Goal: Task Accomplishment & Management: Complete application form

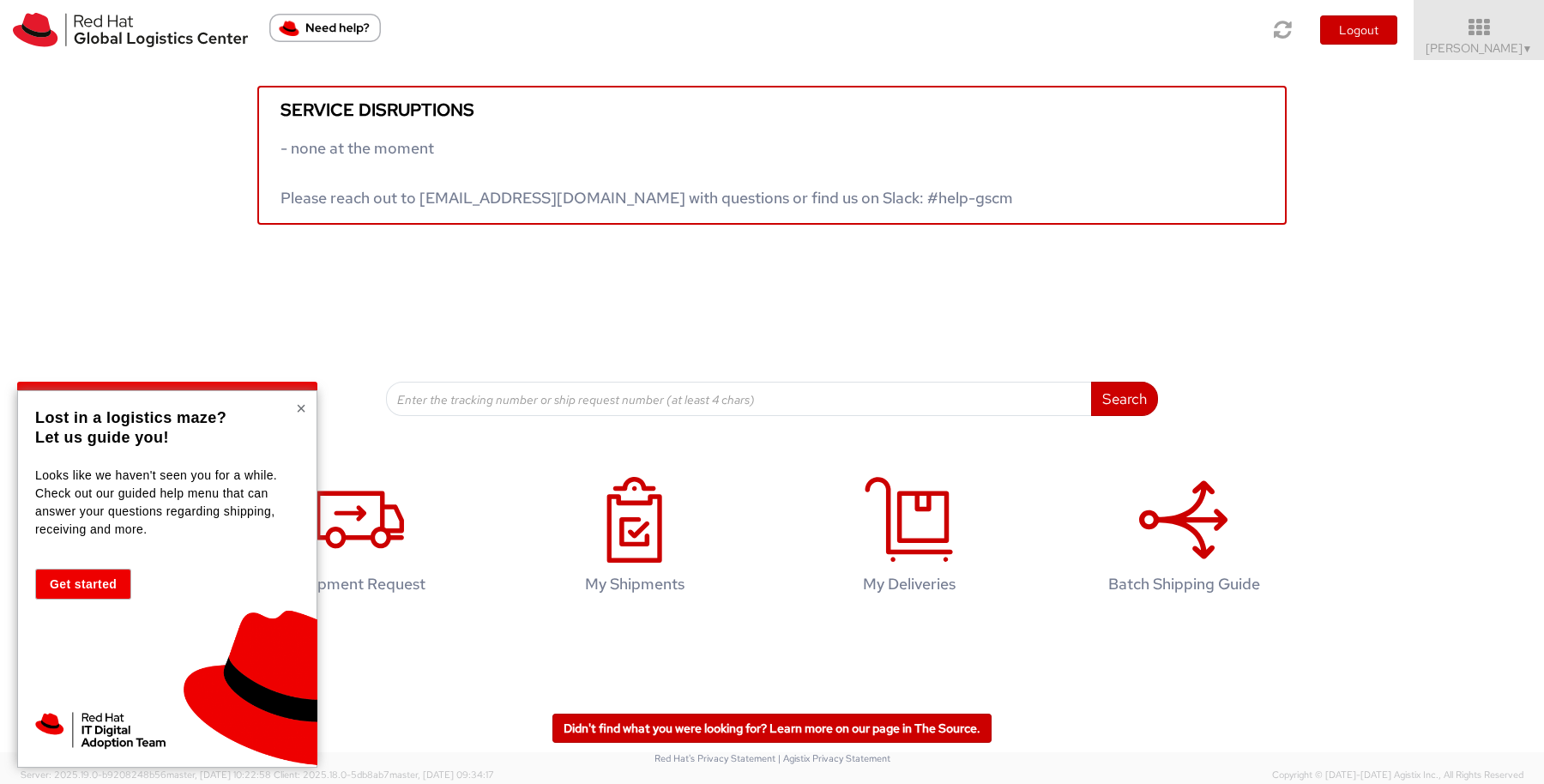
click at [300, 408] on button "×" at bounding box center [301, 408] width 11 height 17
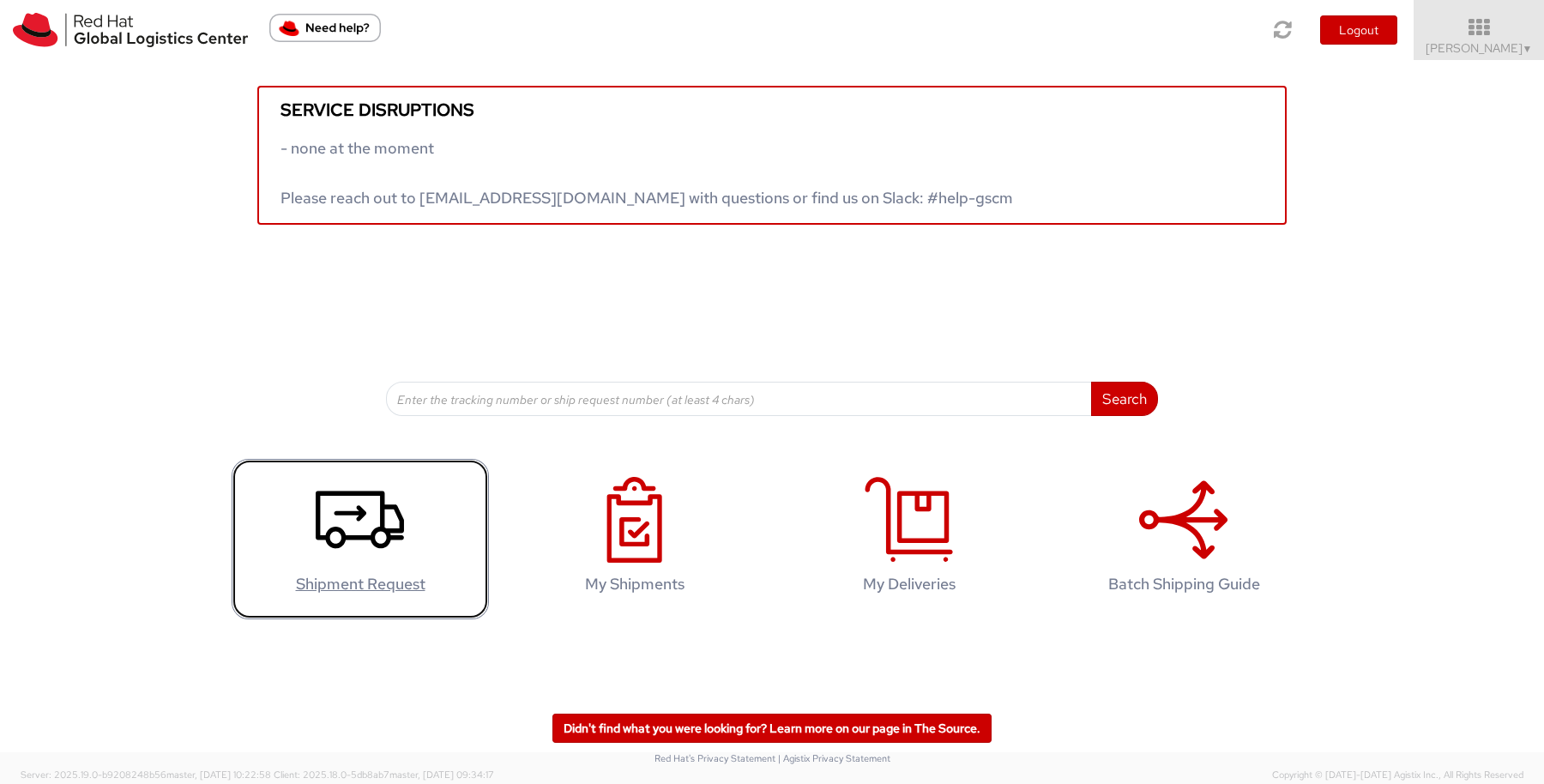
click at [356, 516] on icon at bounding box center [360, 519] width 89 height 86
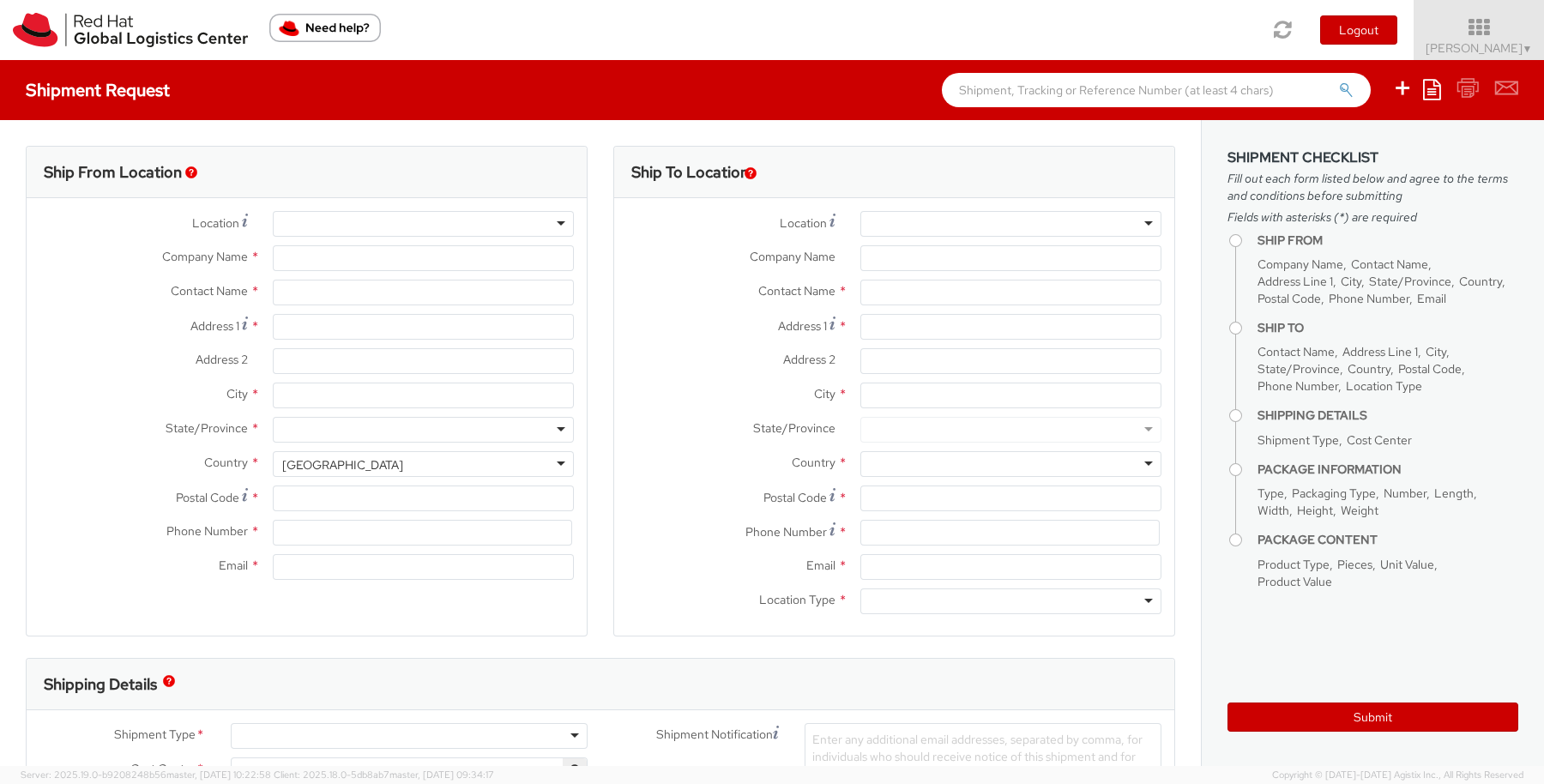
select select "762"
select select
type input "Red Hat Limited"
type input "Pascale Villard-Murphy"
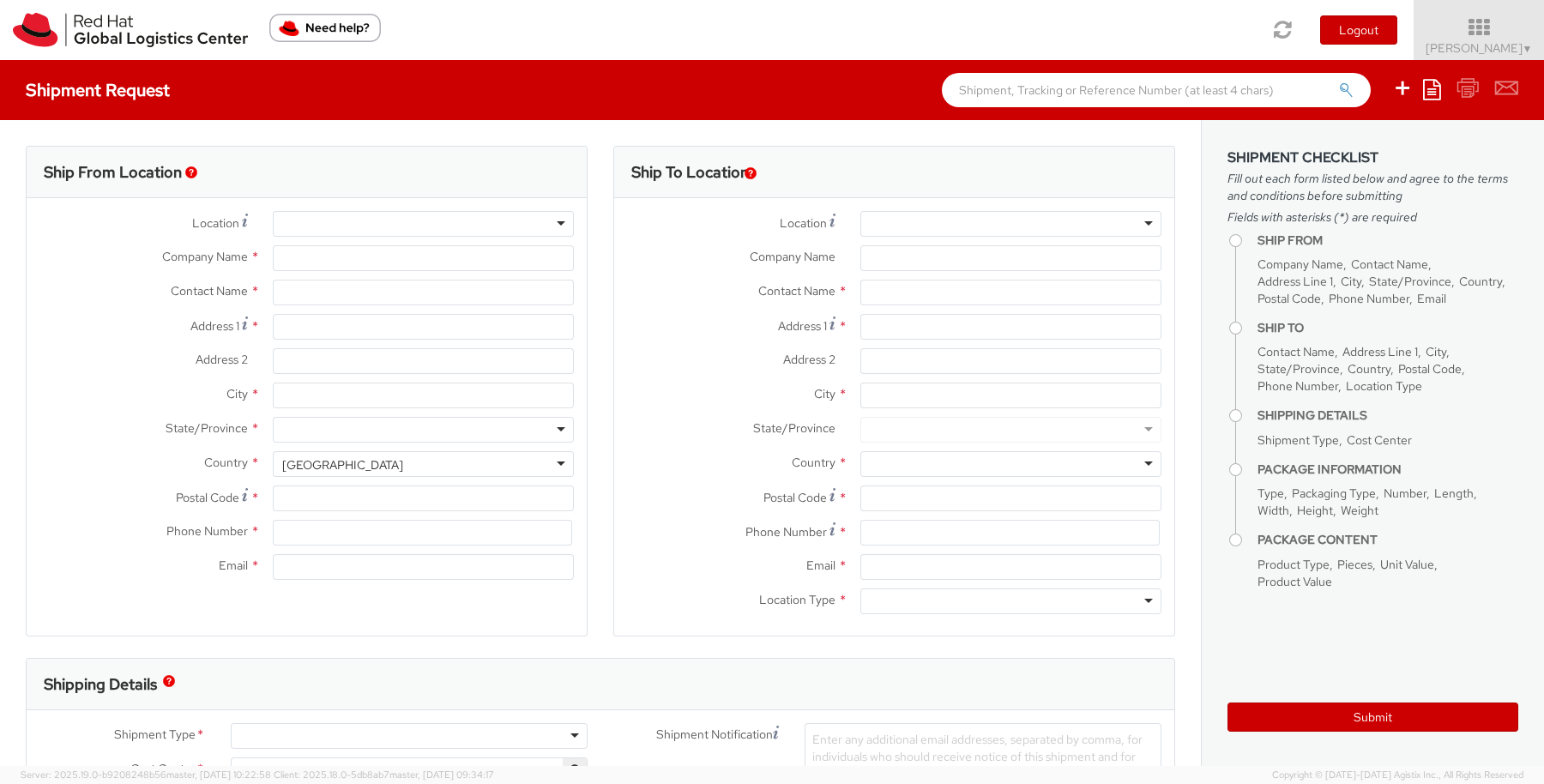
type input "6700 Cork Airport Business Park"
type input "Kinsale Rd"
type input "CORK"
type input "T12 XR60"
type input "353212303405"
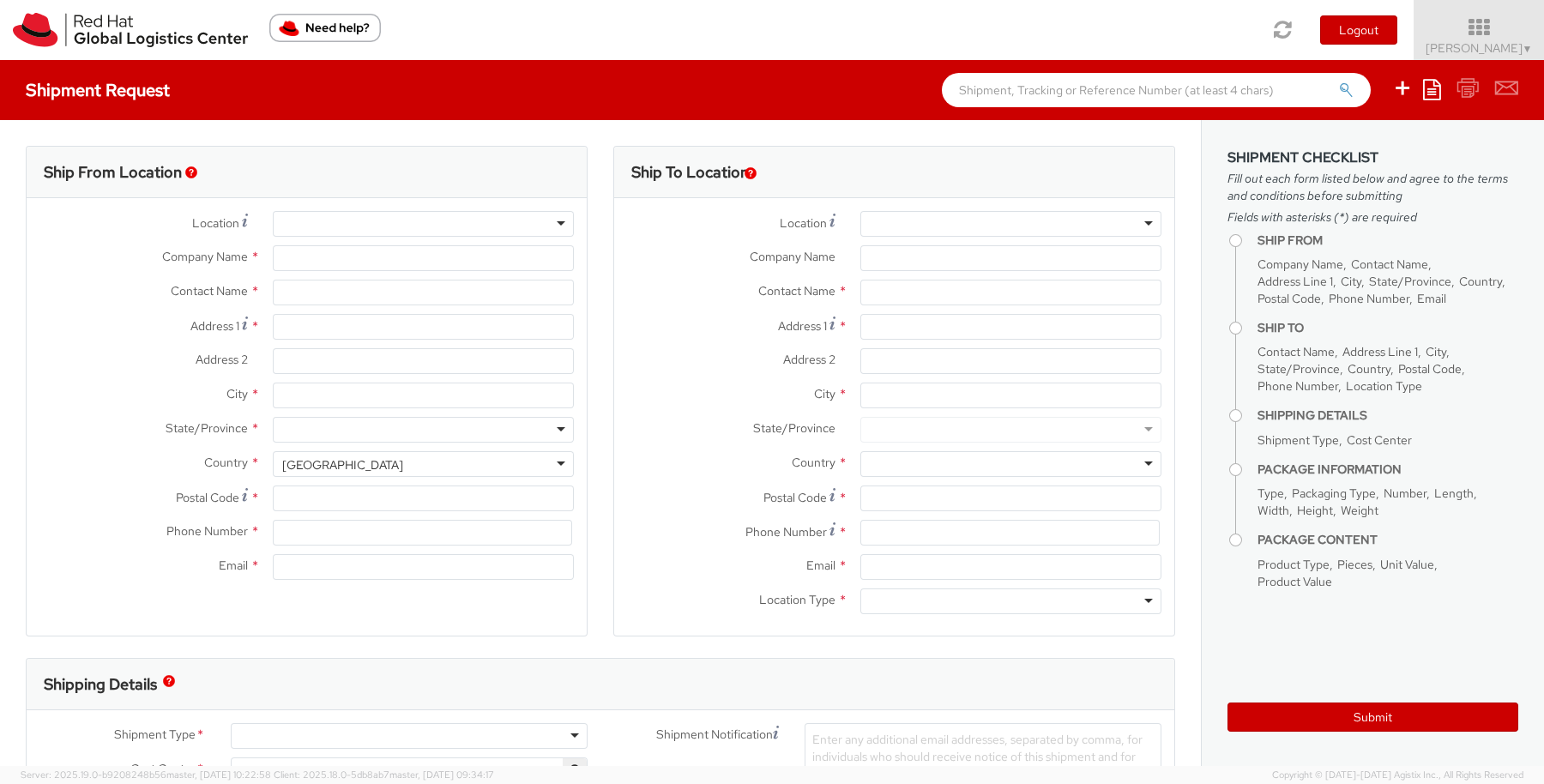
type input "pmurphy@redhat.com"
select select "CM"
select select "KGS"
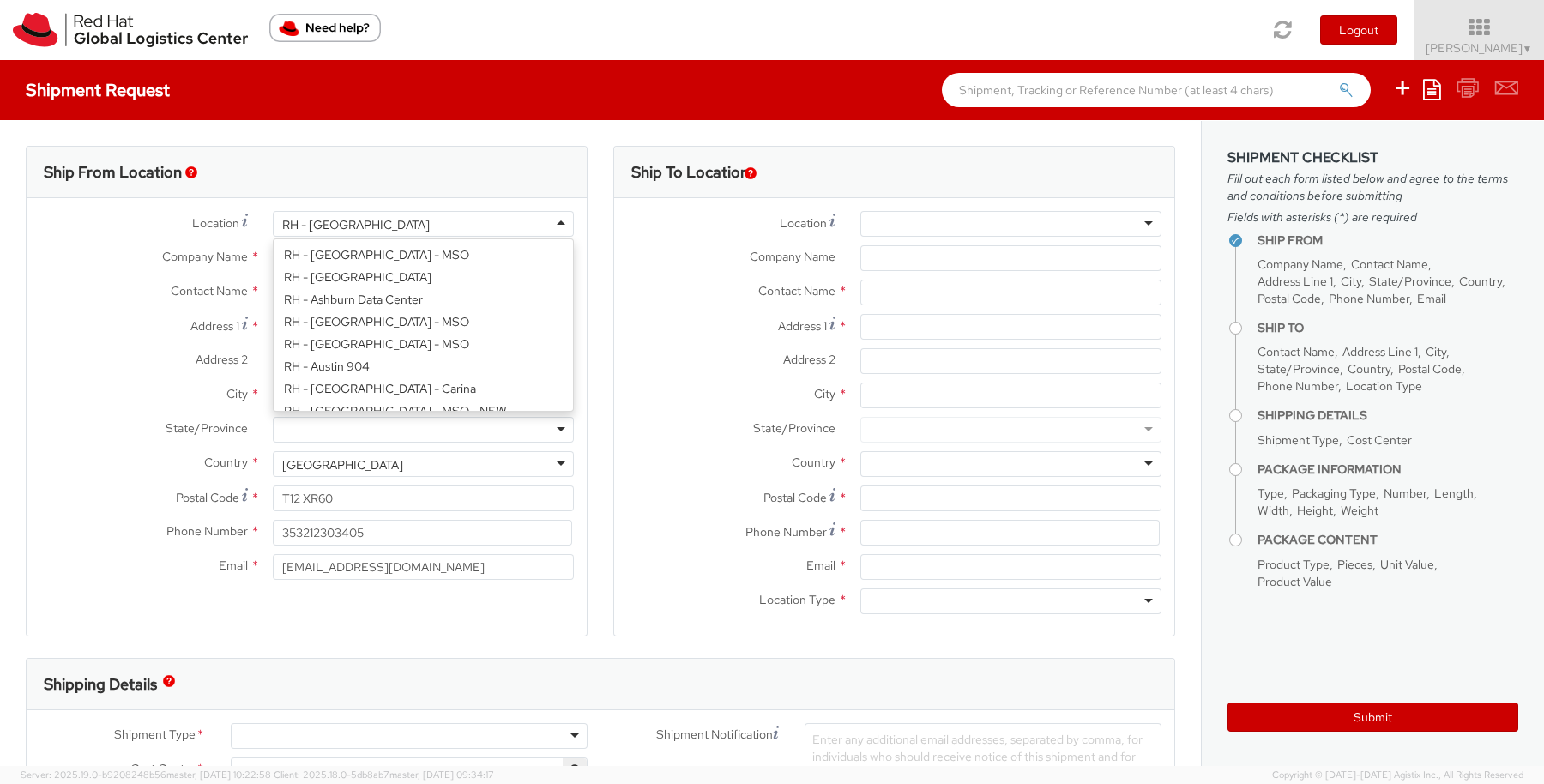
scroll to position [710, 0]
click at [553, 223] on div "RH - Cork" at bounding box center [423, 223] width 301 height 26
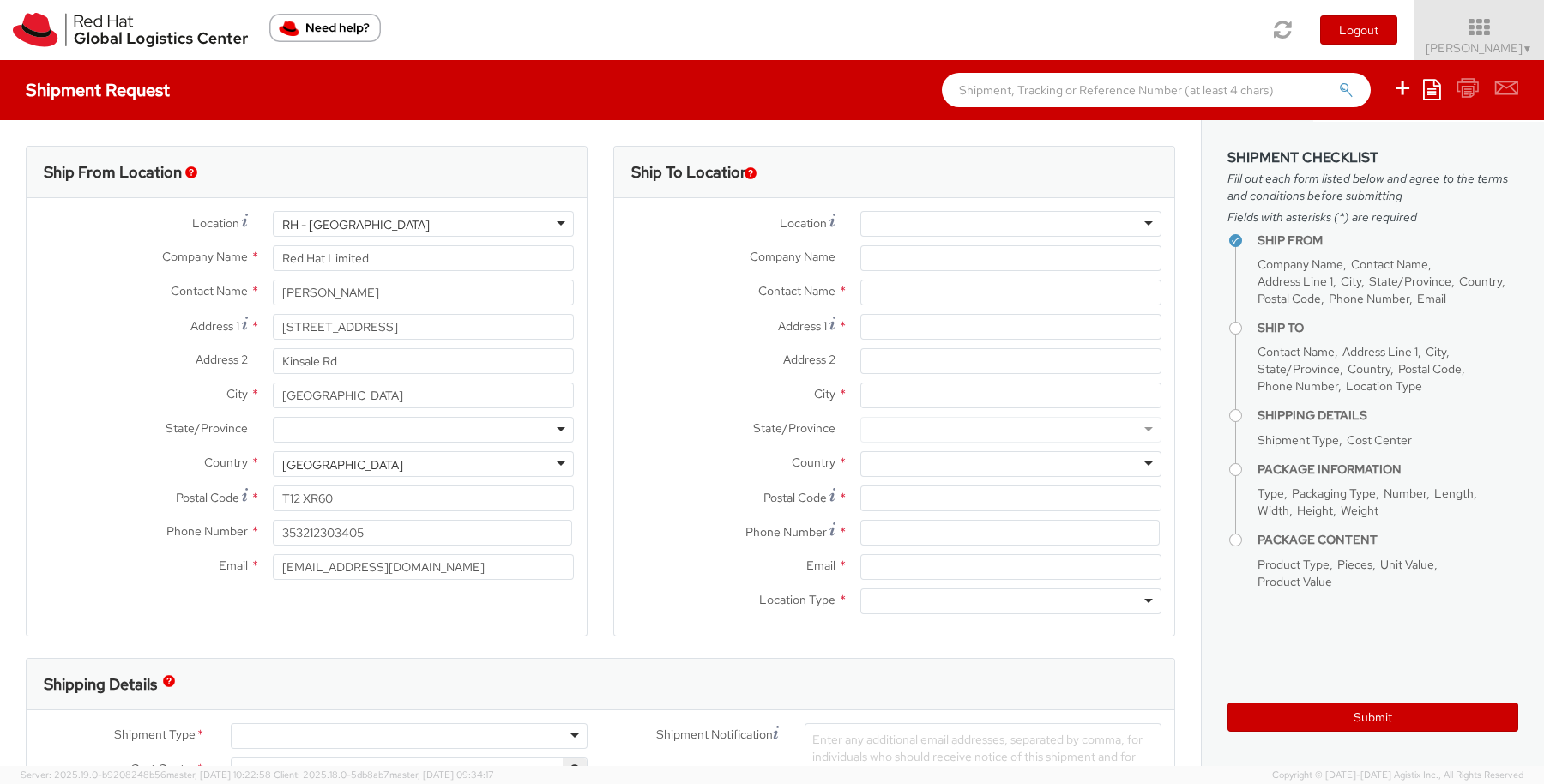
click at [340, 396] on div "Location * RH - Cork RH - Cork RH - Amsterdam - MSO RH - Amsterdam Data Center …" at bounding box center [306, 399] width 560 height 377
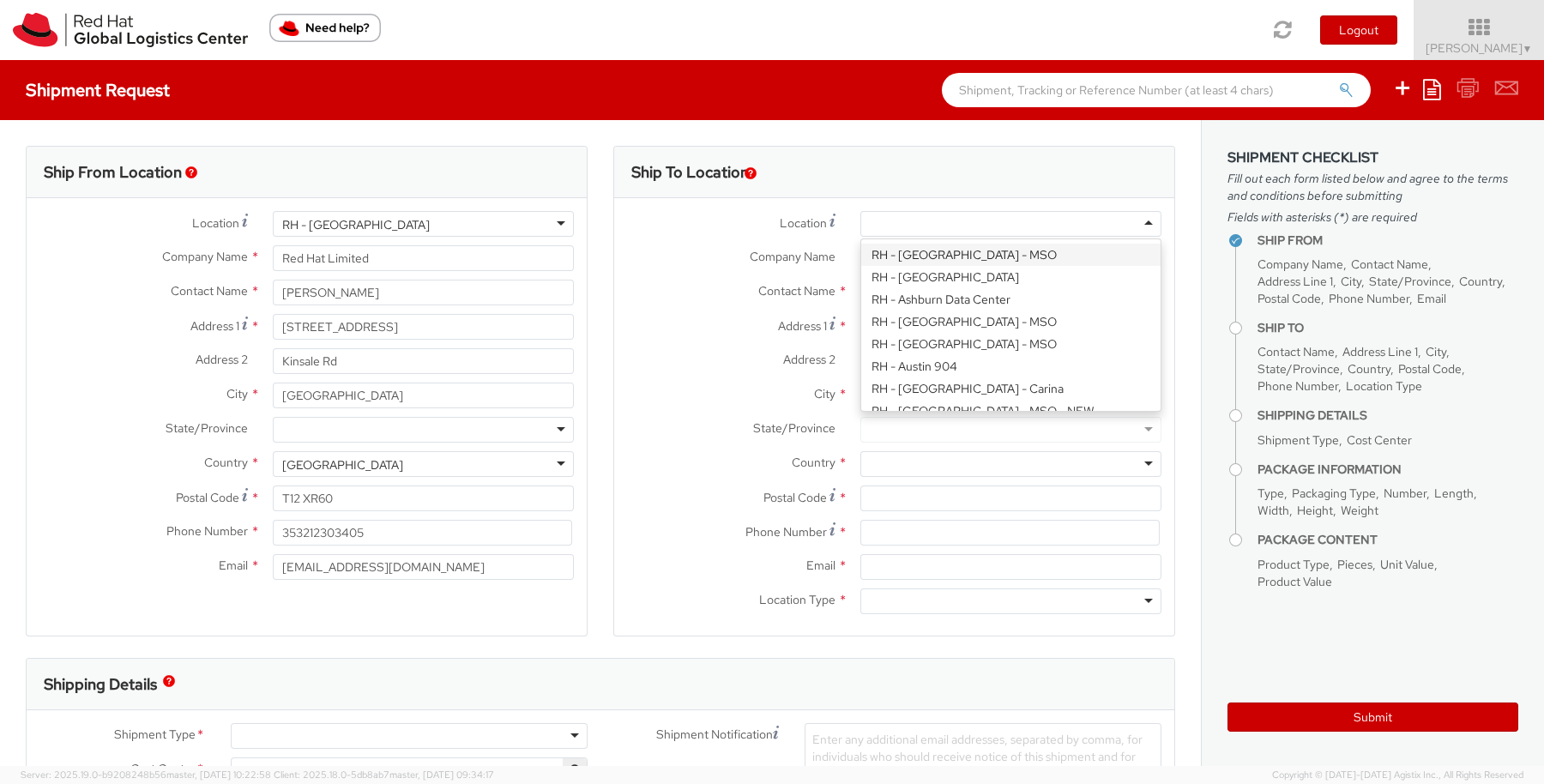
click at [1129, 222] on div at bounding box center [1011, 223] width 301 height 26
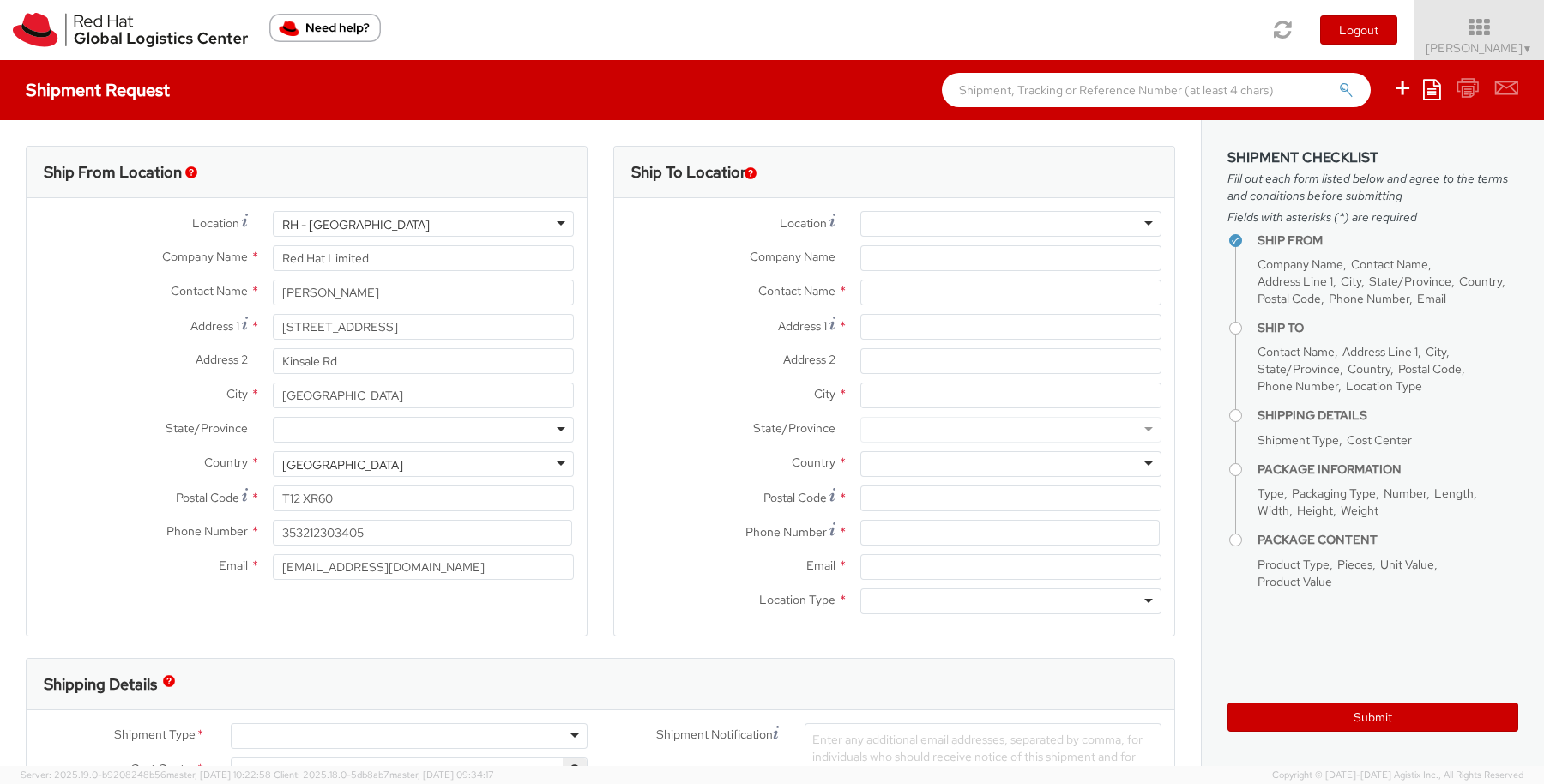
click at [656, 285] on label "Contact Name *" at bounding box center [731, 290] width 234 height 22
click at [1082, 256] on input "Company Name *" at bounding box center [1011, 257] width 301 height 26
paste input "Nokia Solutions And Networks Pakistan Pvt Ltd"
type input "Nokia Solutions And Networks Pakistan Pvt Ltd"
click at [877, 293] on input "text" at bounding box center [1011, 292] width 301 height 26
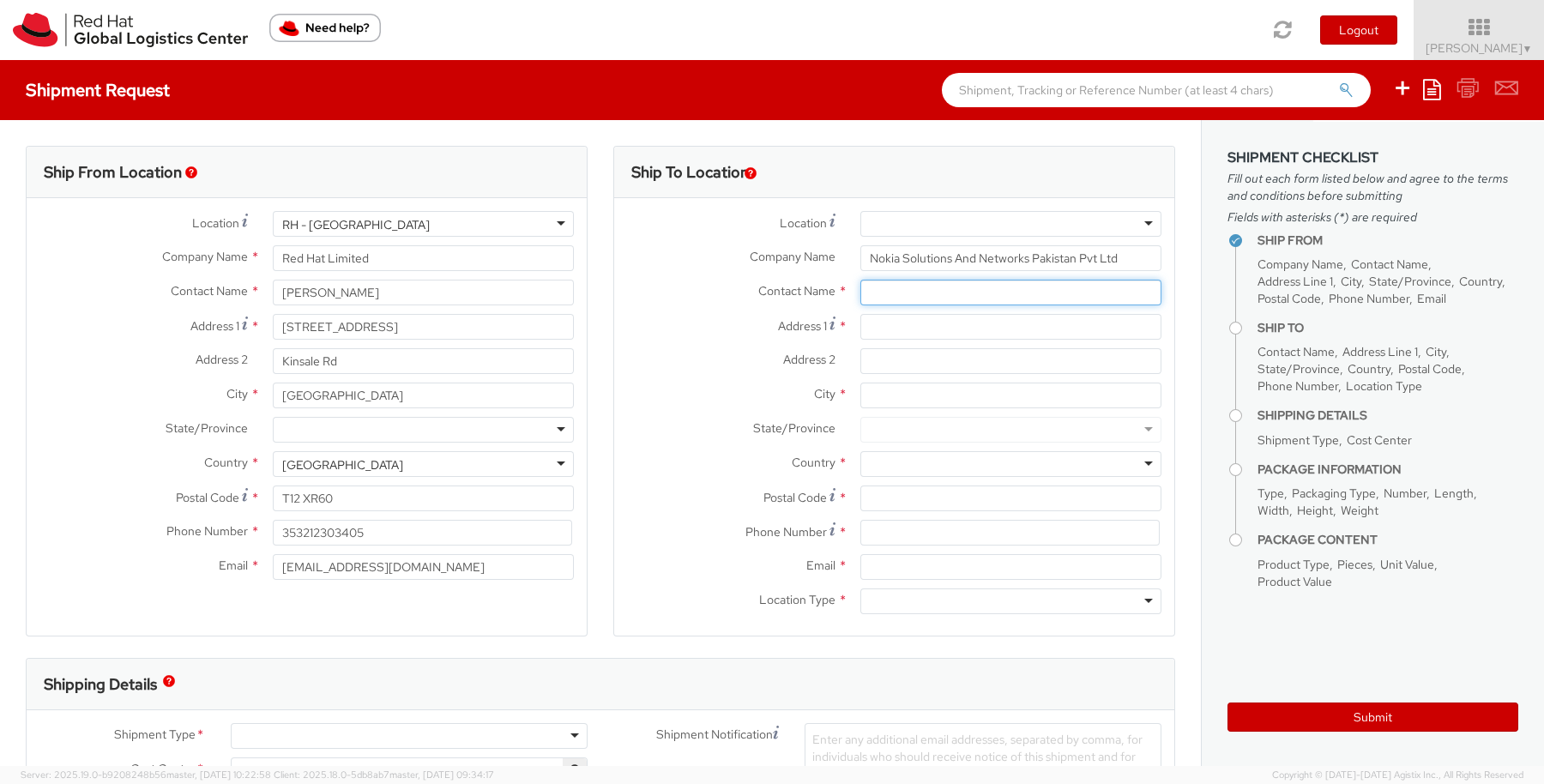
paste input "Jibran Babur"
type input "Jibran Babur"
click at [912, 331] on input "Address 1 *" at bounding box center [1011, 327] width 301 height 26
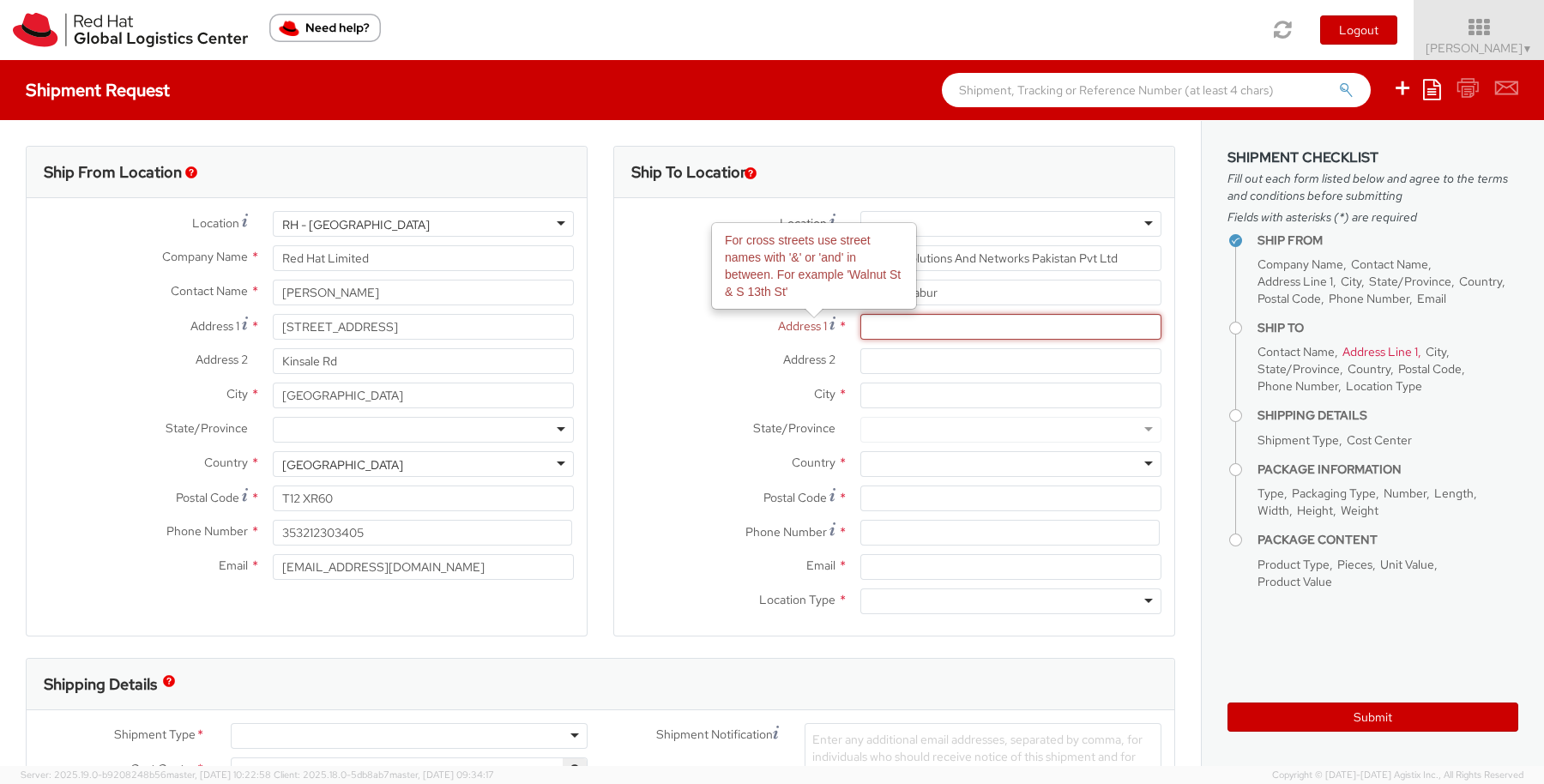
paste input "Plot No. 29, Street No. 09, Sector H-8/4"
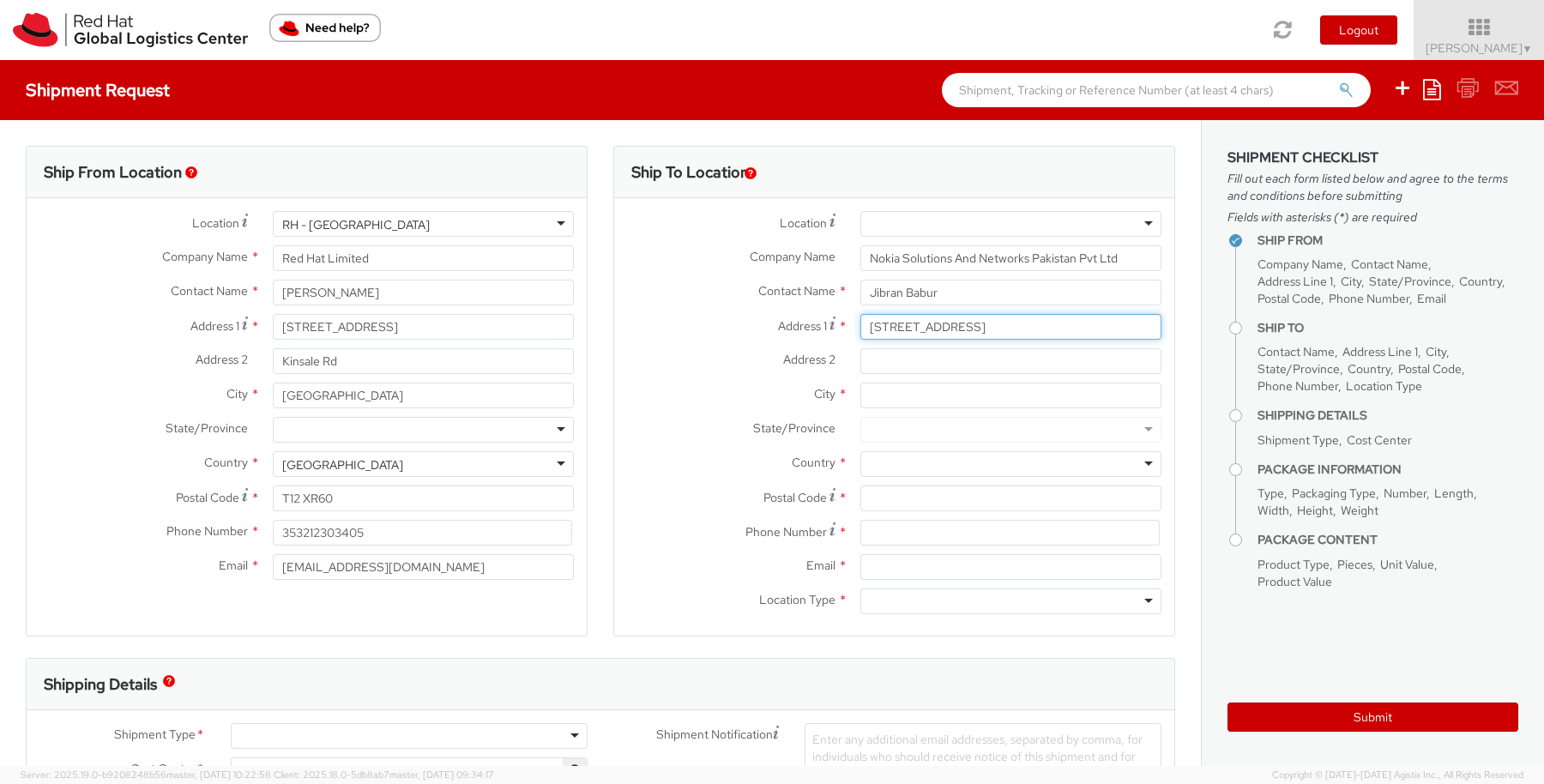
drag, startPoint x: 923, startPoint y: 325, endPoint x: 1084, endPoint y: 324, distance: 161.0
click at [1084, 324] on input "Plot No. 29, Street No. 09, Sector H-8/4" at bounding box center [1011, 327] width 301 height 26
type input "Plot No. 29,"
click at [862, 358] on input "Address 2 *" at bounding box center [1011, 360] width 301 height 26
paste input "Street No. 09, Sector H-8/4"
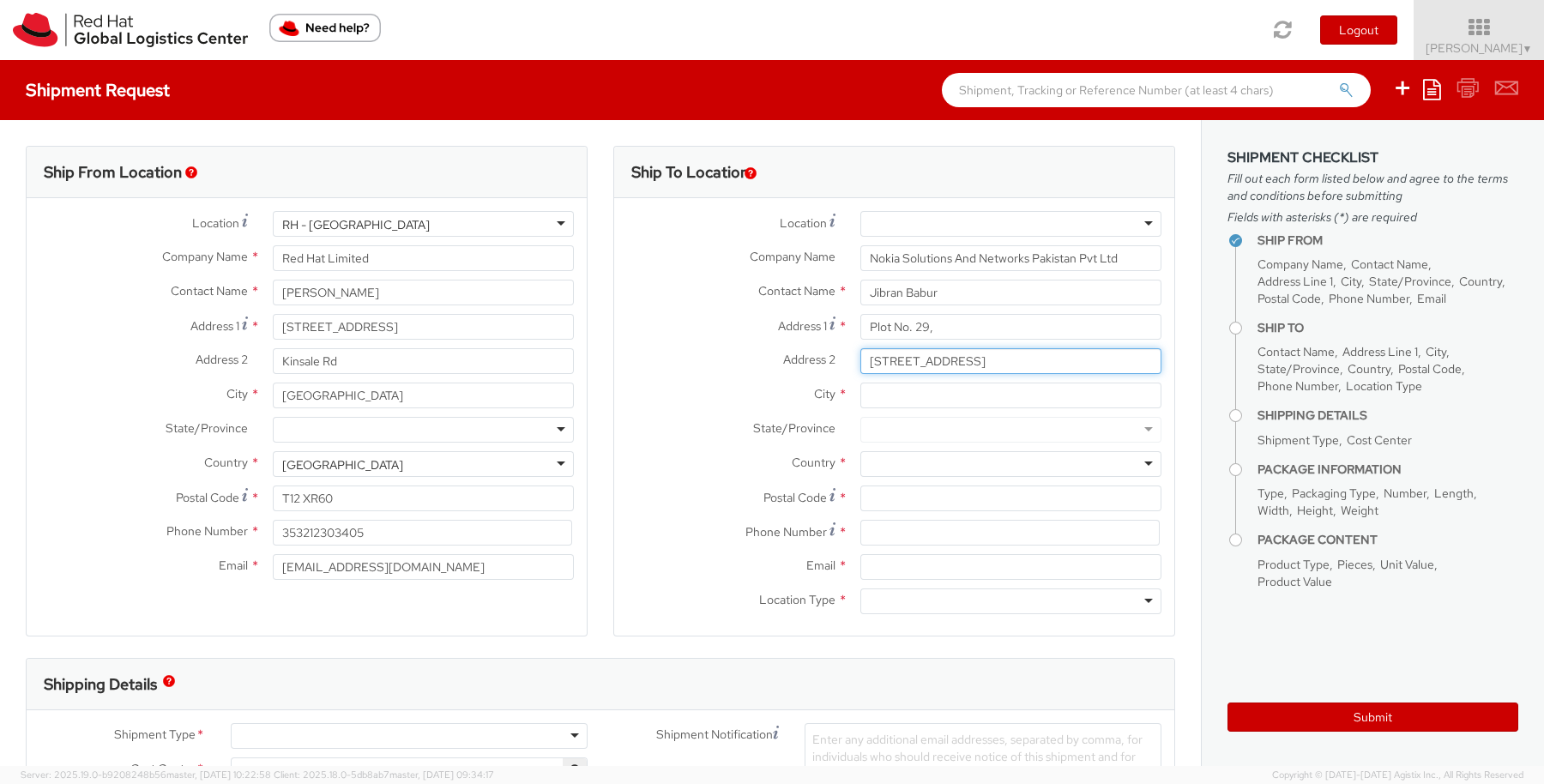
type input "Street No. 09, Sector H-8/4"
click at [993, 393] on input "City *" at bounding box center [1011, 395] width 301 height 26
paste input "Islamabad"
drag, startPoint x: 993, startPoint y: 393, endPoint x: 981, endPoint y: 409, distance: 20.0
click at [993, 393] on input "Islamabad" at bounding box center [1011, 395] width 301 height 26
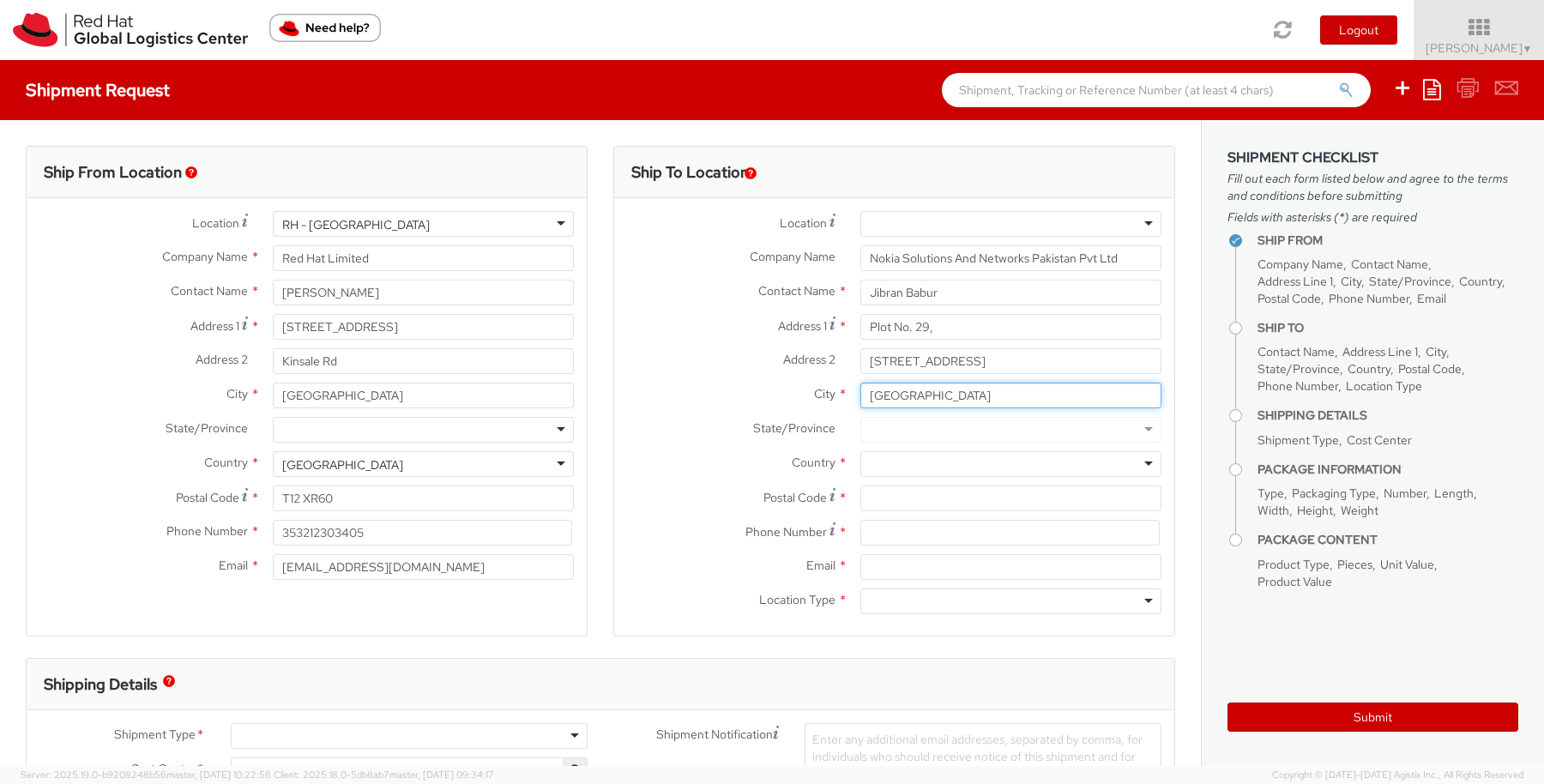
type input "Islamabad"
click at [927, 461] on div at bounding box center [1011, 464] width 301 height 26
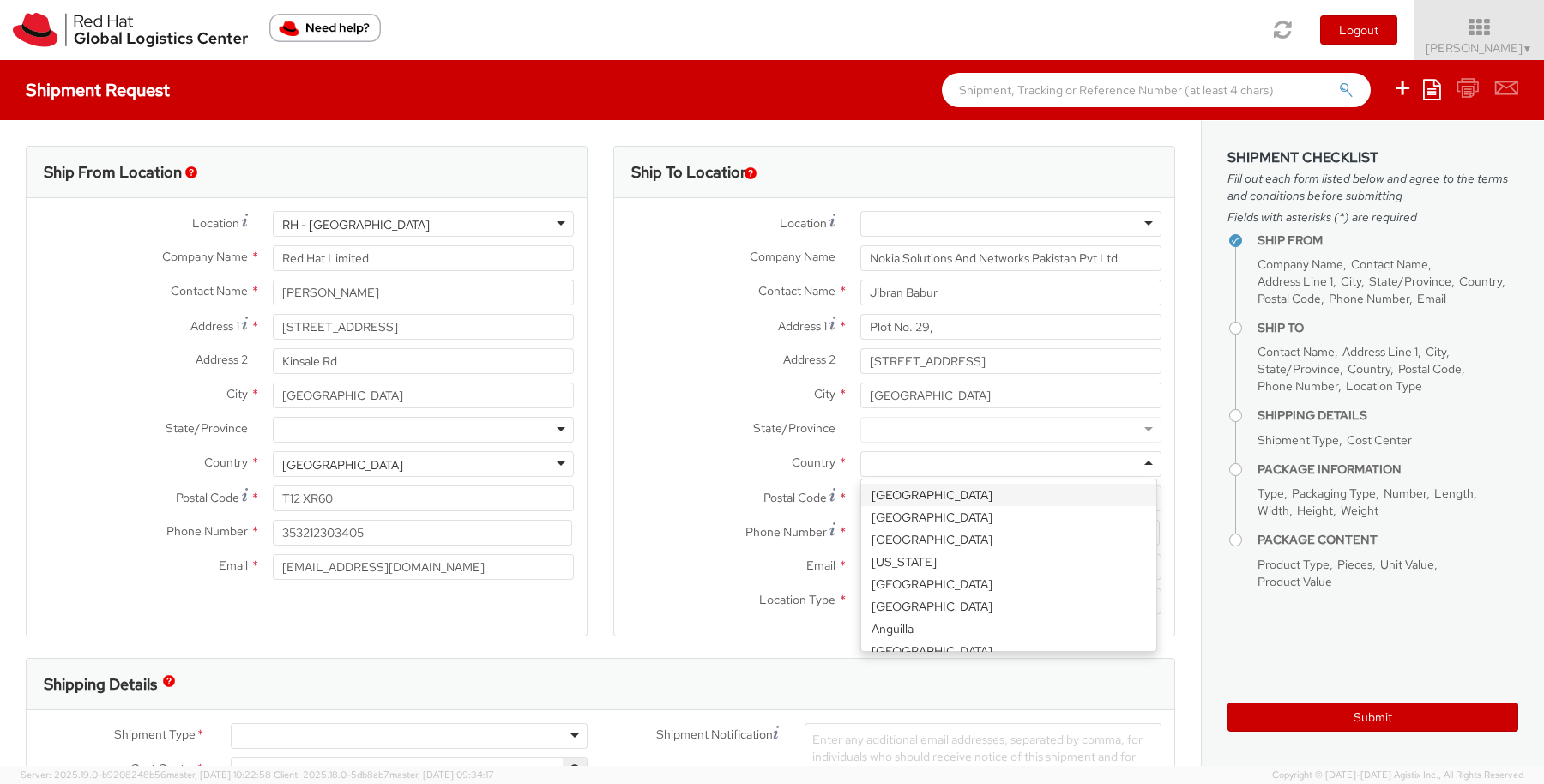
type input "P"
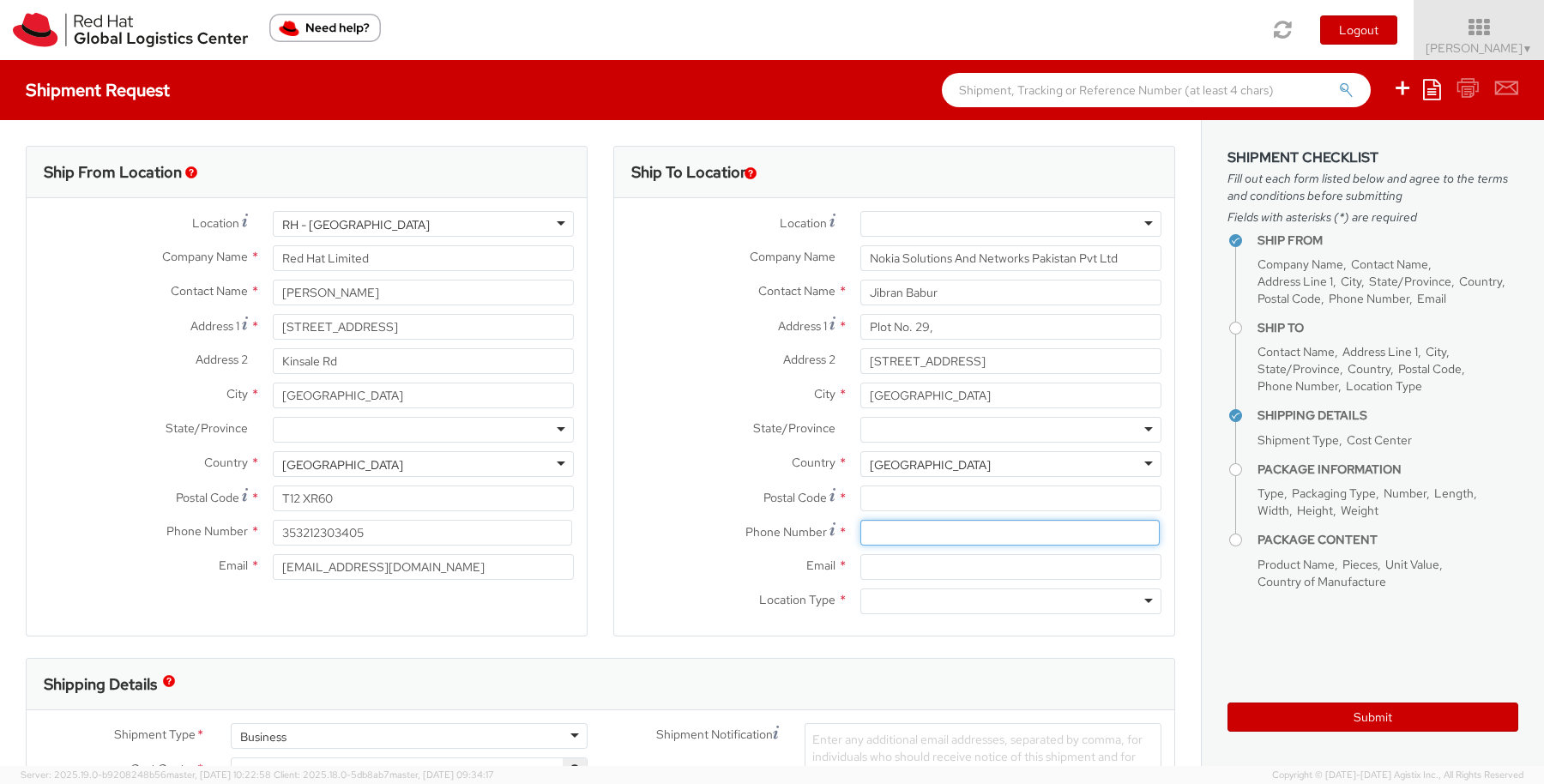
click at [897, 531] on input at bounding box center [1010, 532] width 299 height 26
paste input "+92 51 486 3300-09"
type input "+92 51 486 3300-09"
click at [918, 565] on input "Email *" at bounding box center [1011, 566] width 301 height 26
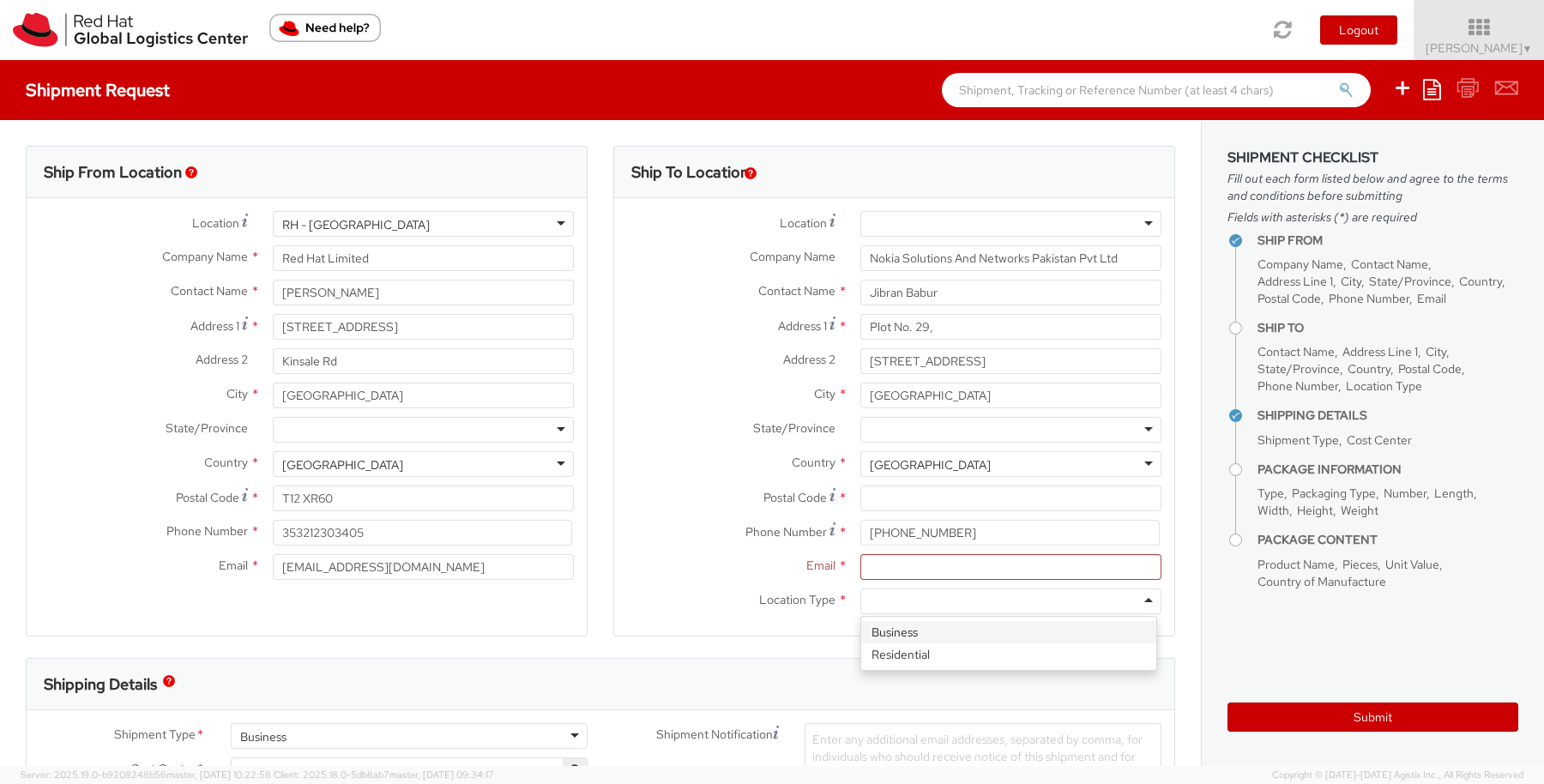
click at [876, 596] on div at bounding box center [1011, 601] width 301 height 26
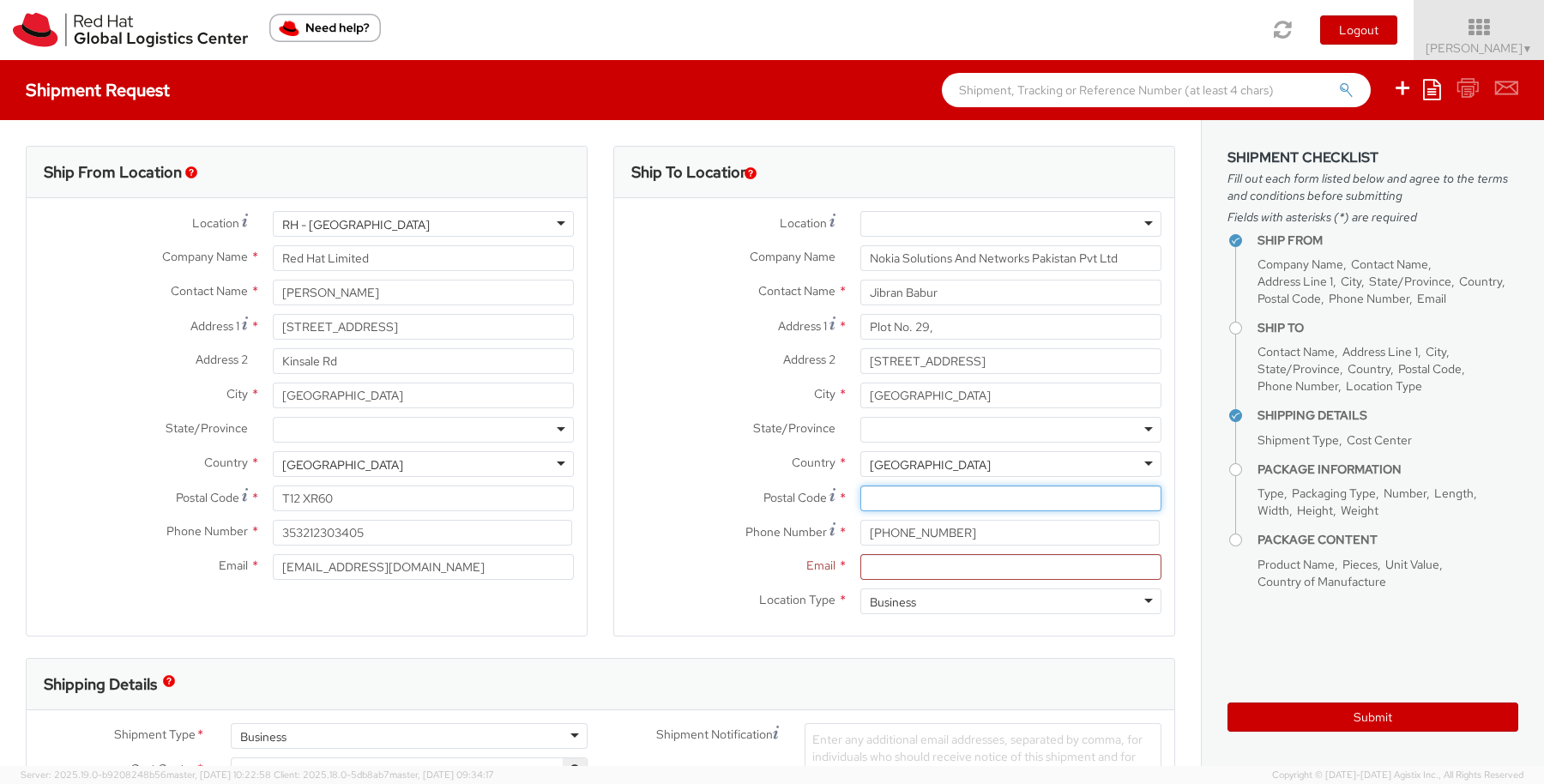
click at [900, 501] on input "Postal Code *" at bounding box center [1011, 497] width 301 height 26
paste input "44000"
type input "44000"
click at [929, 567] on input "Email *" at bounding box center [1011, 566] width 301 height 26
type input "pmurphy@redhat.com"
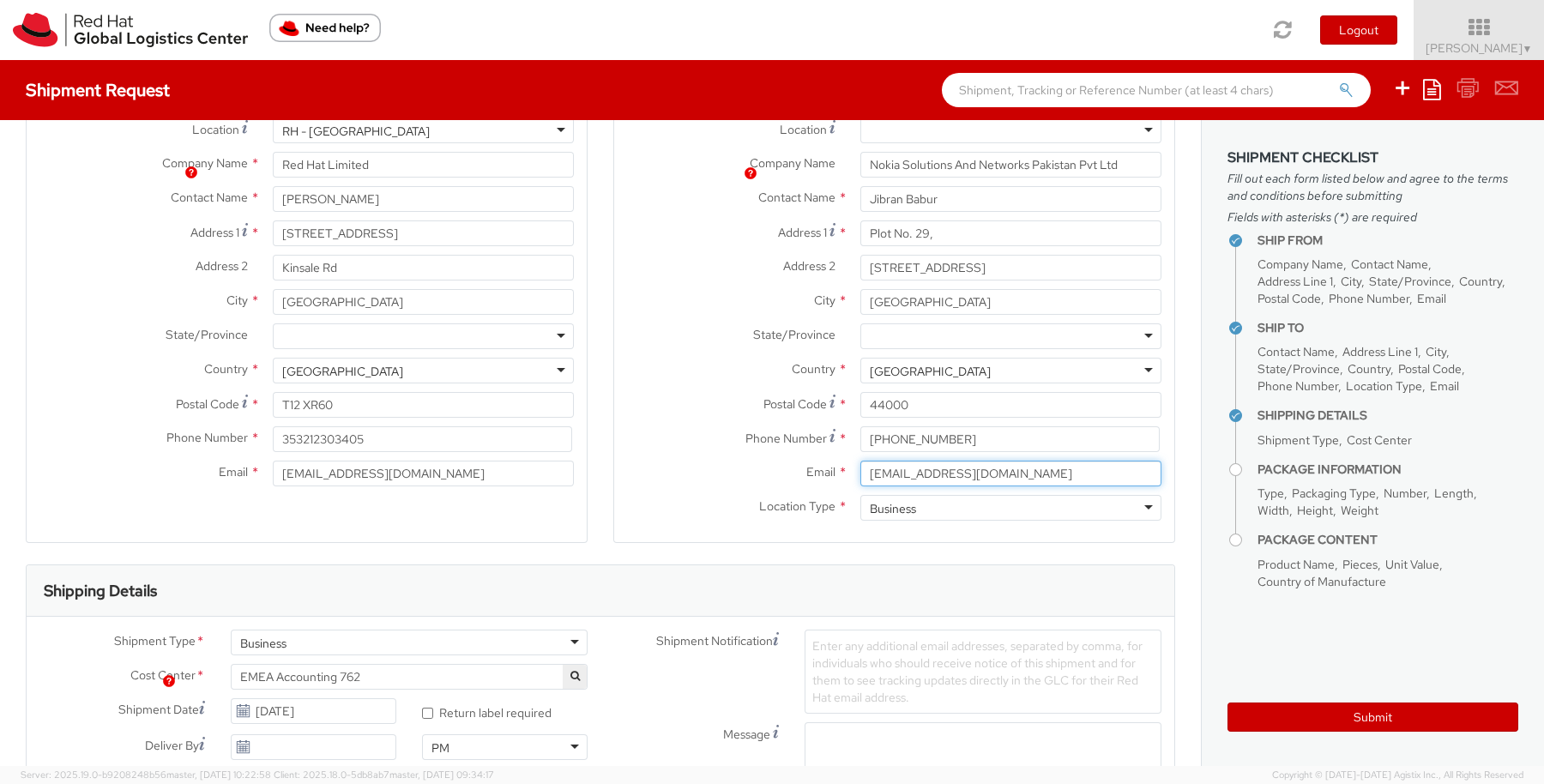
scroll to position [213, 0]
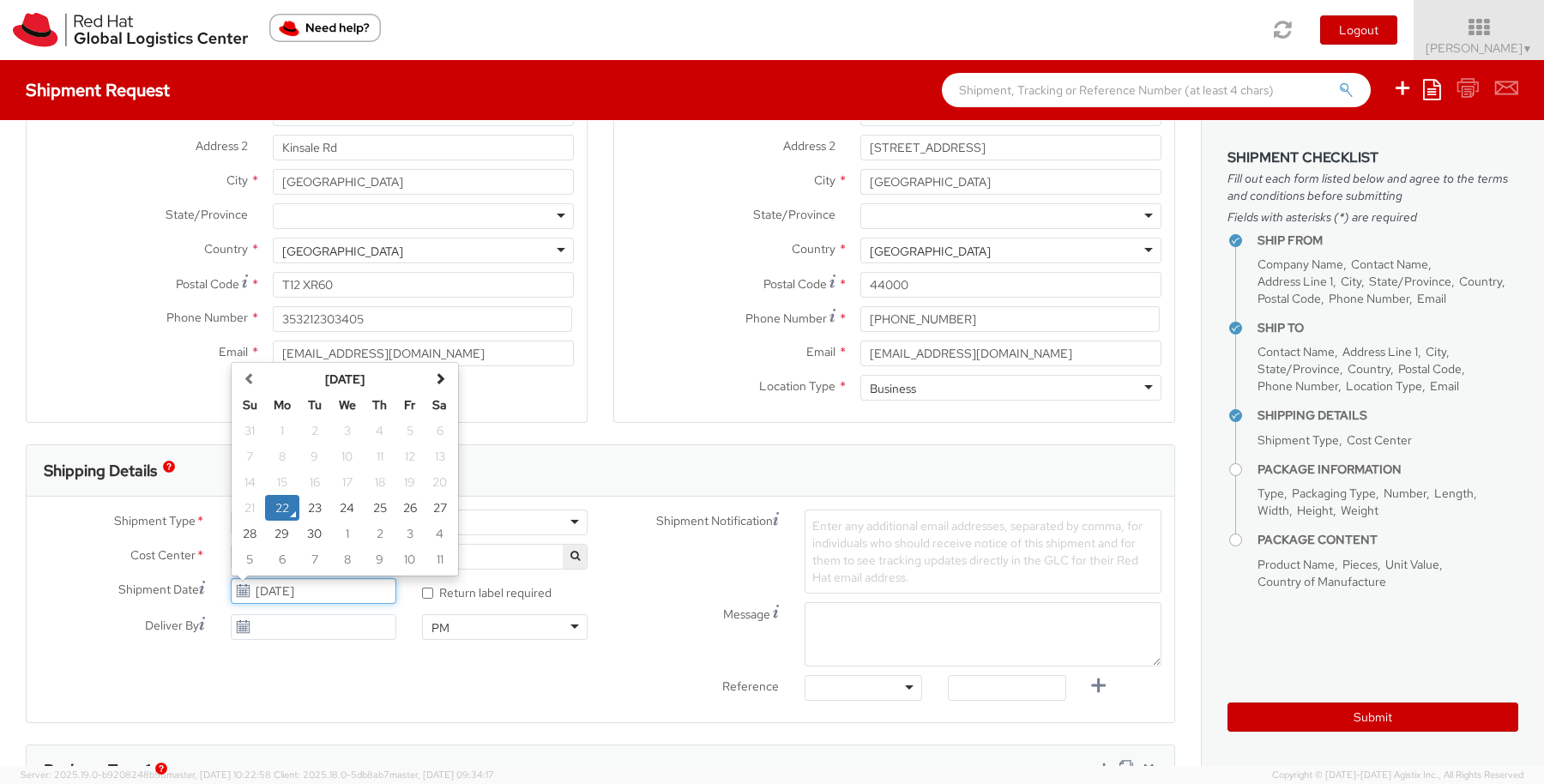
click at [377, 593] on input "09/22/2025" at bounding box center [313, 590] width 166 height 26
click at [311, 504] on td "23" at bounding box center [314, 507] width 31 height 26
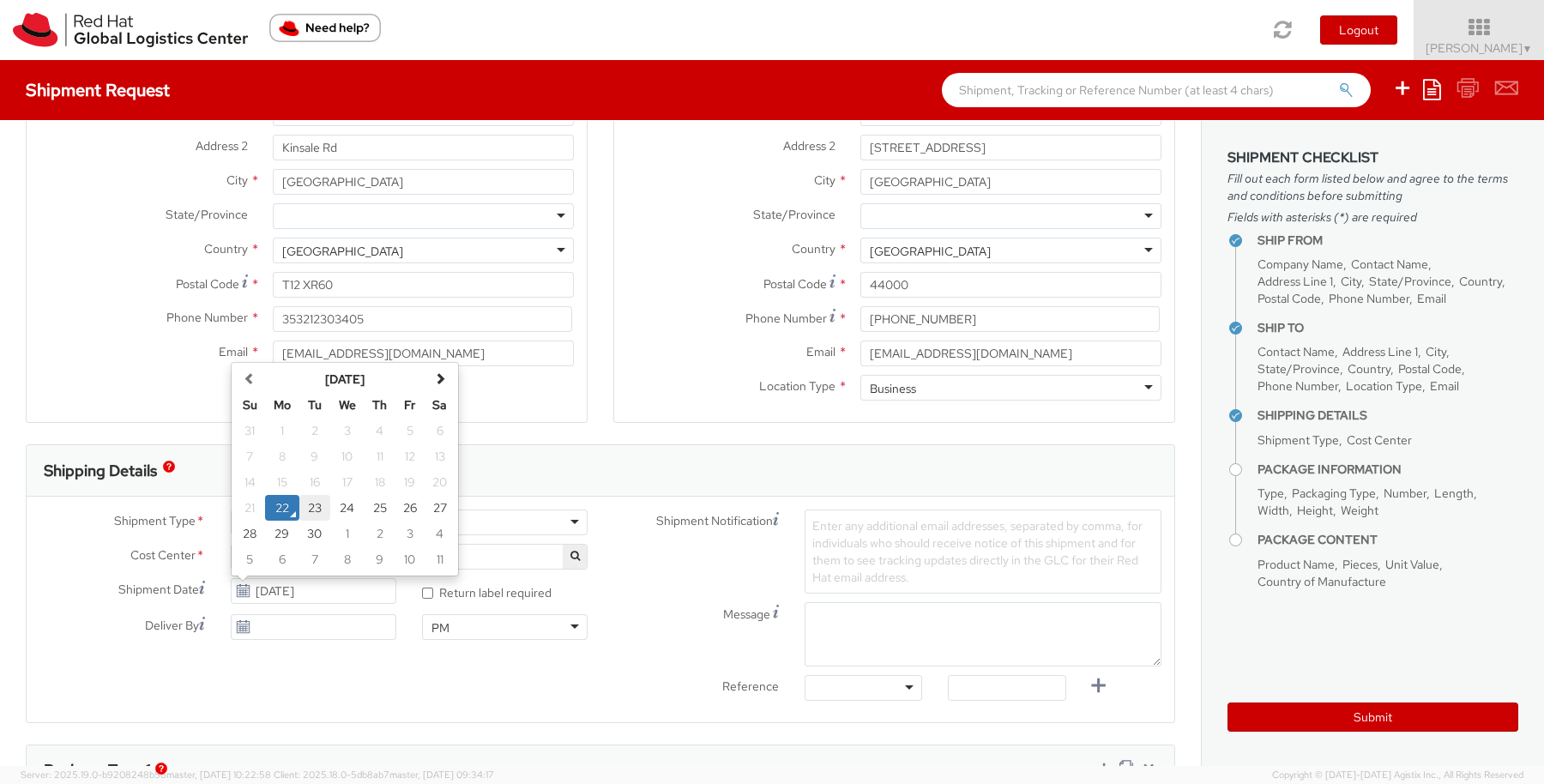
type input "09/23/2025"
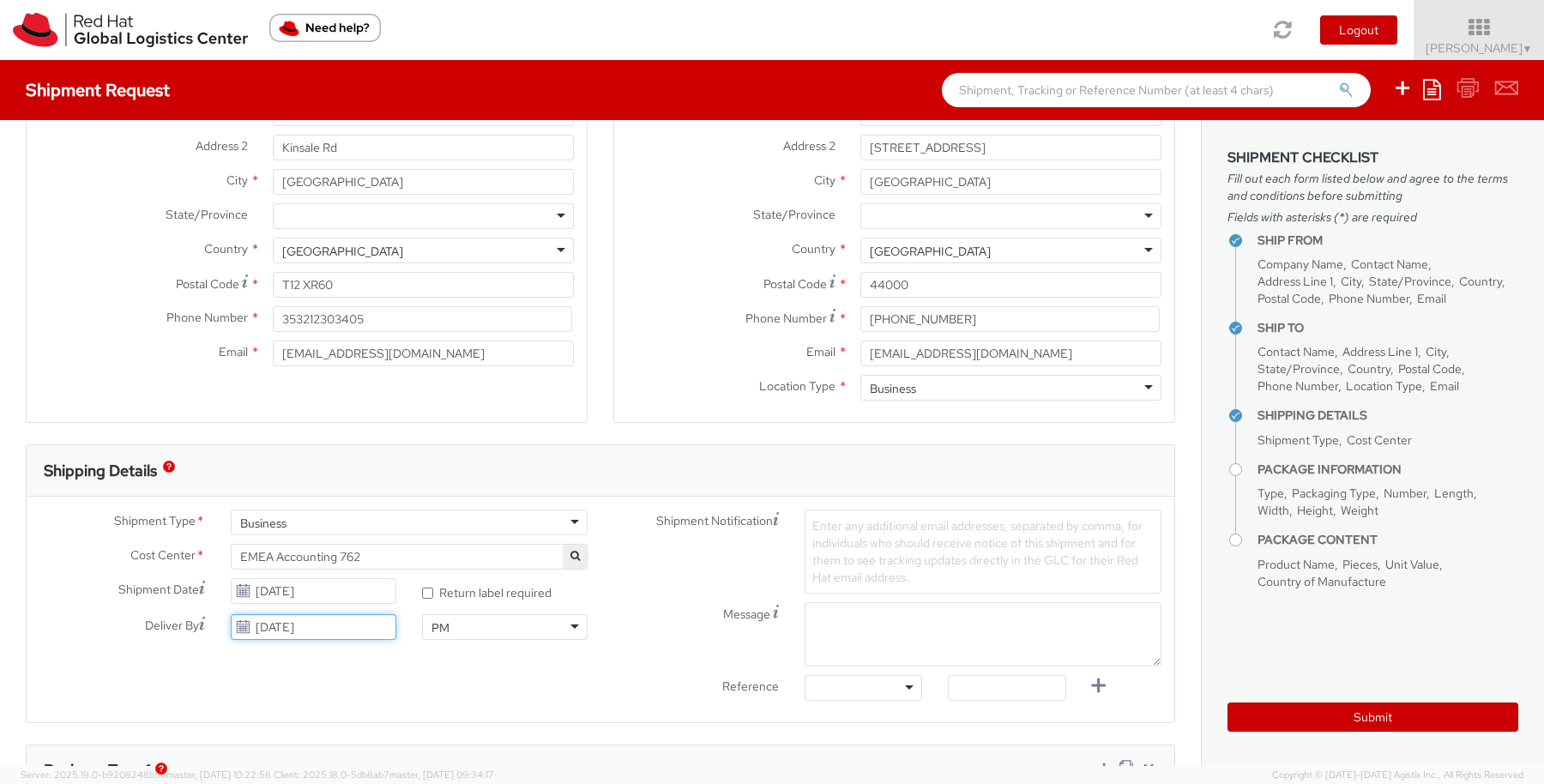
click at [360, 626] on input "09/22/2025" at bounding box center [313, 626] width 166 height 26
click at [345, 544] on td "24" at bounding box center [347, 543] width 35 height 26
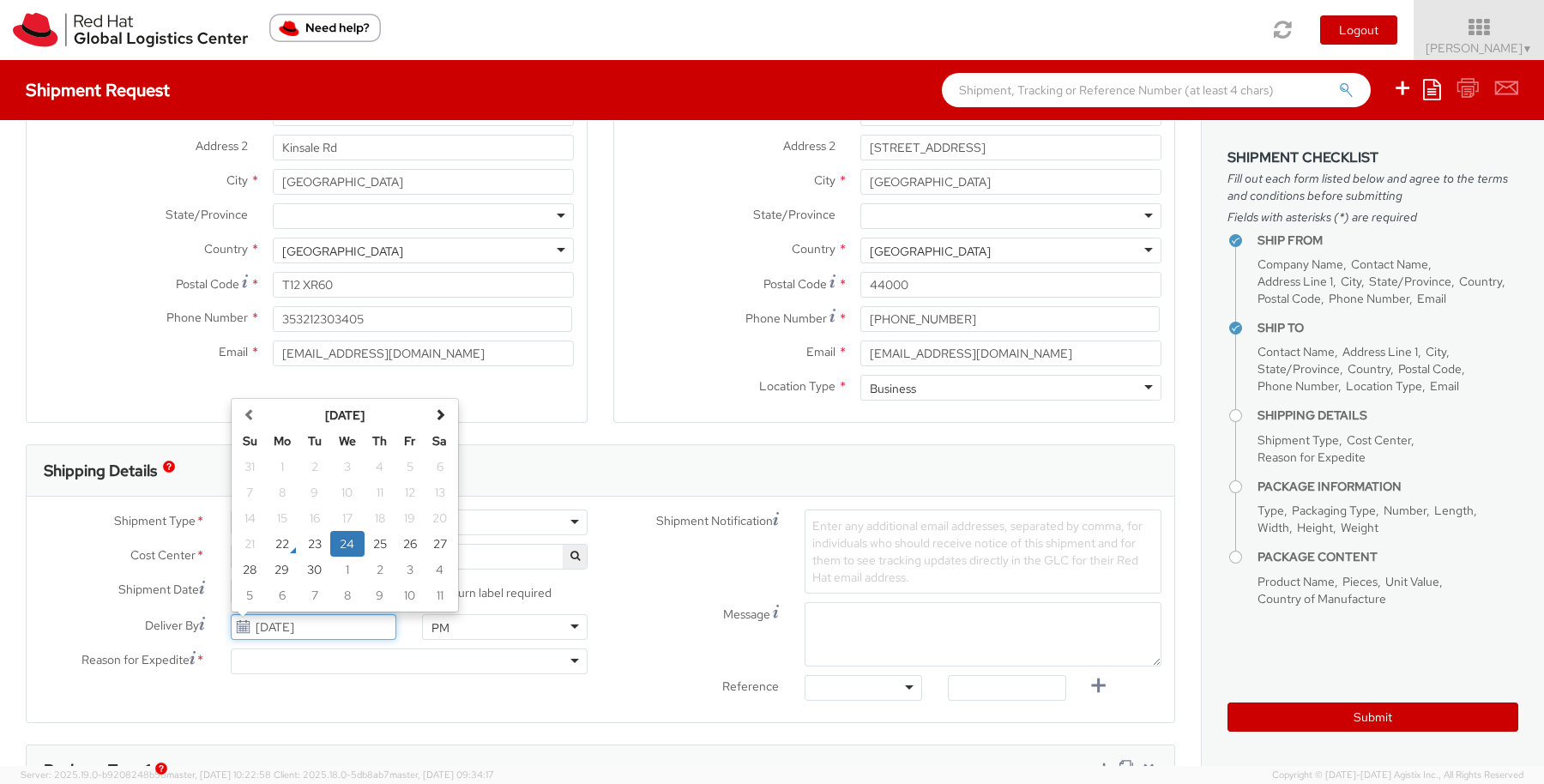
click at [349, 627] on input "09/24/2025" at bounding box center [313, 626] width 166 height 26
click at [374, 544] on td "25" at bounding box center [380, 543] width 31 height 26
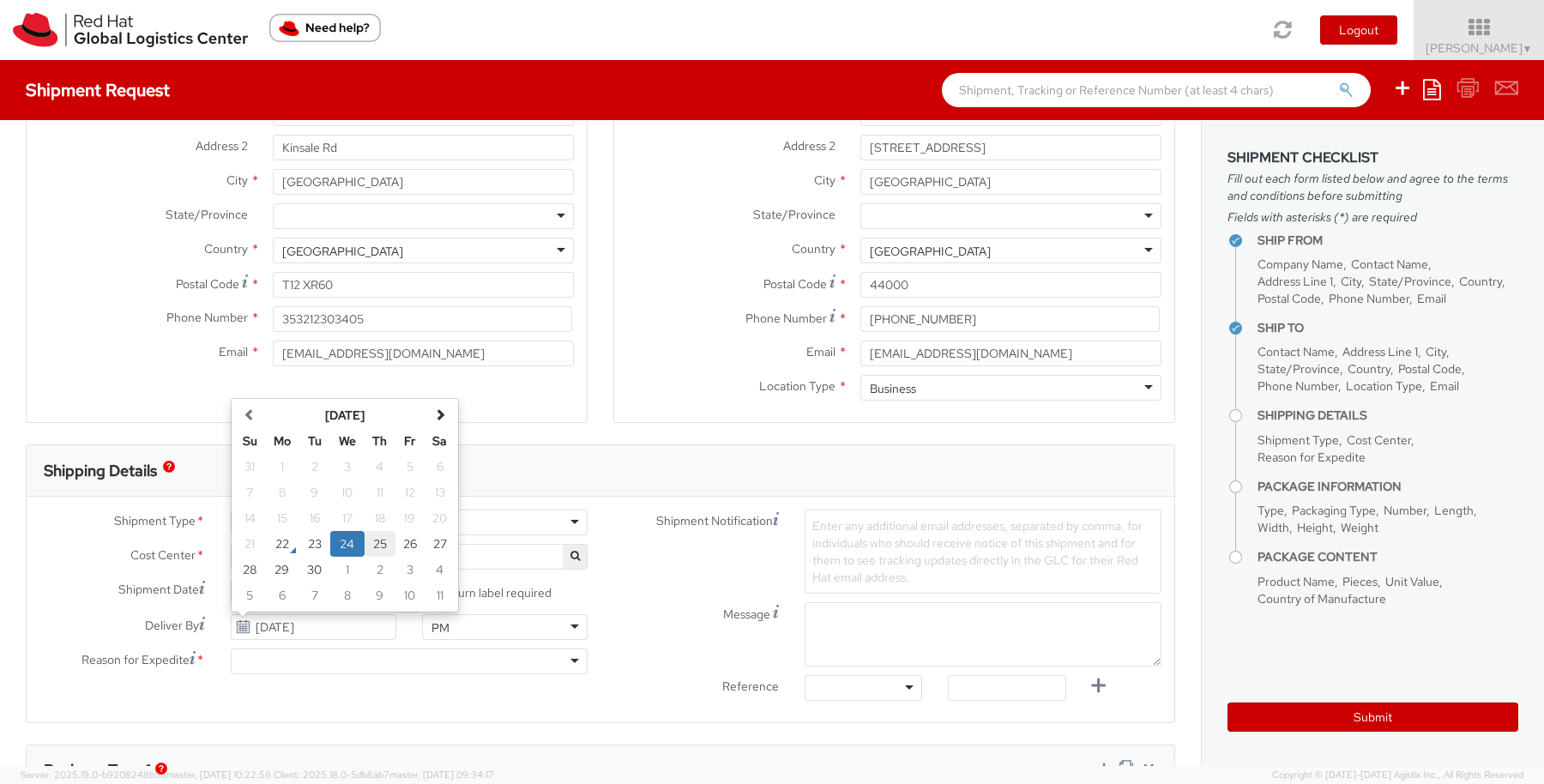
type input "09/25/2025"
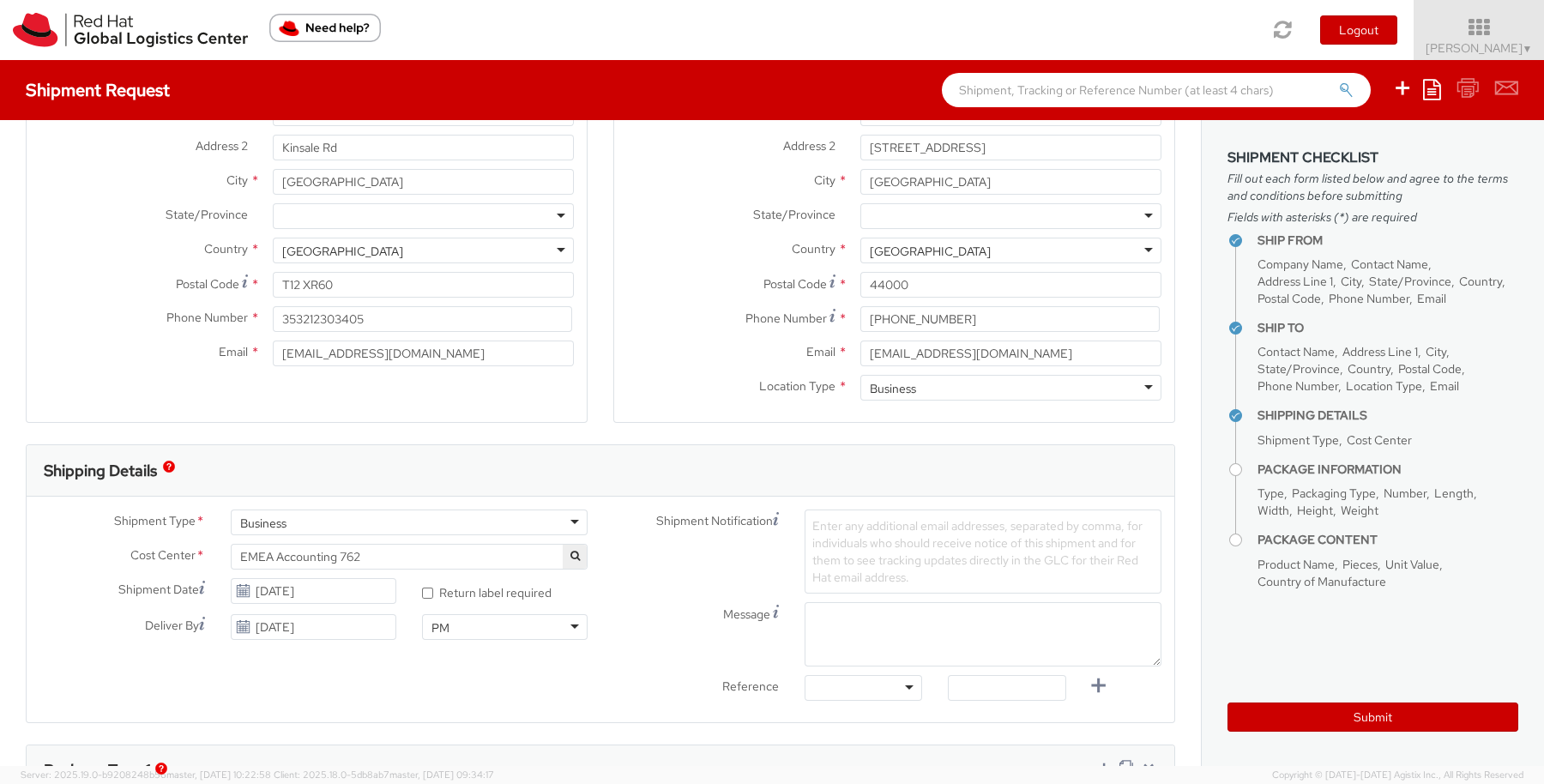
click at [830, 534] on span "Enter any additional email addresses, separated by comma, for individuals who s…" at bounding box center [977, 551] width 330 height 67
paste input "abdul.mateen_khan@nokia.com"
type input "abdul.mateen_khan@nokia.com"
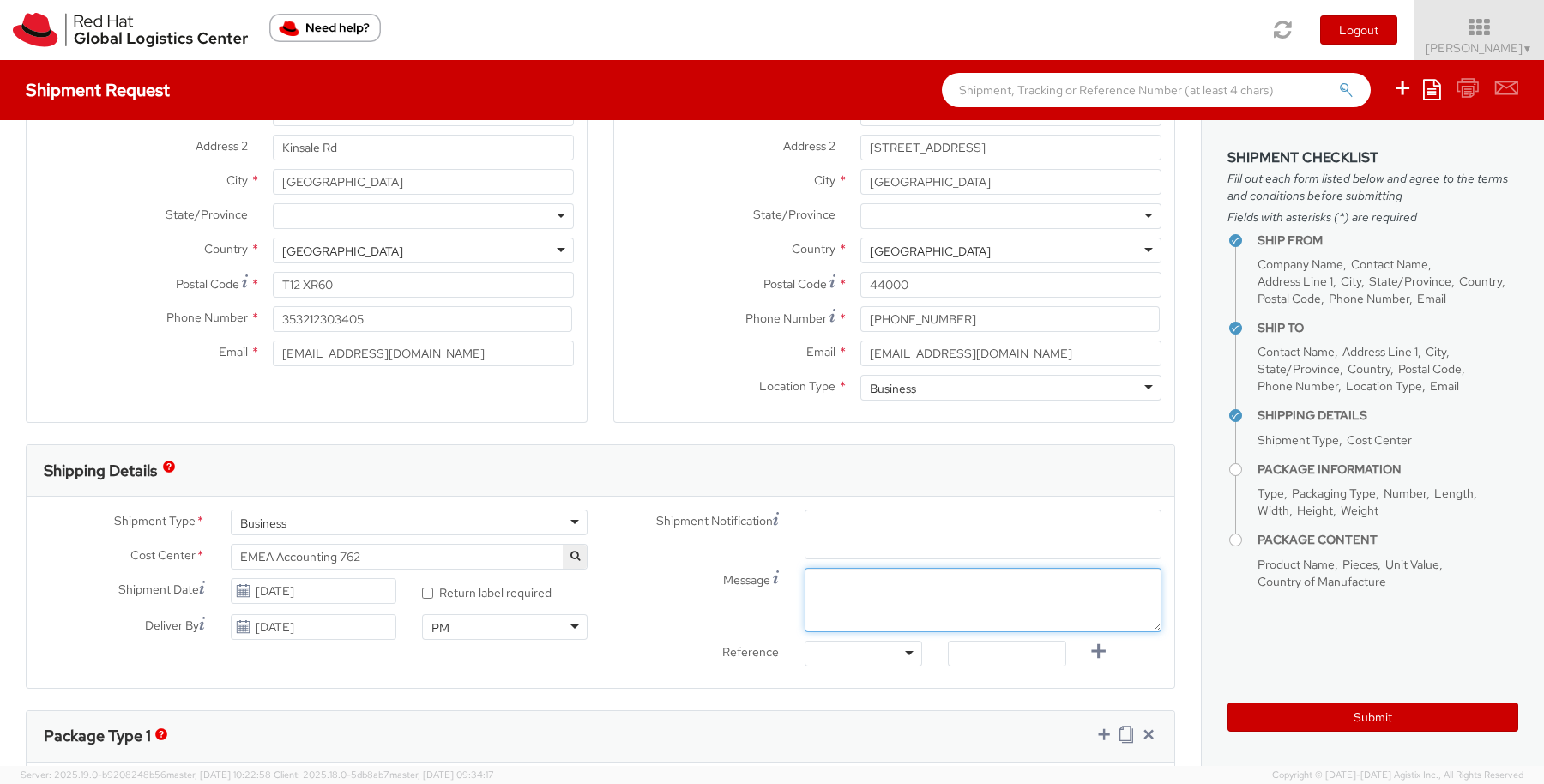
click at [819, 580] on div "Shipment Notification Enter any additional email addresses, separated by comma,…" at bounding box center [887, 592] width 574 height 165
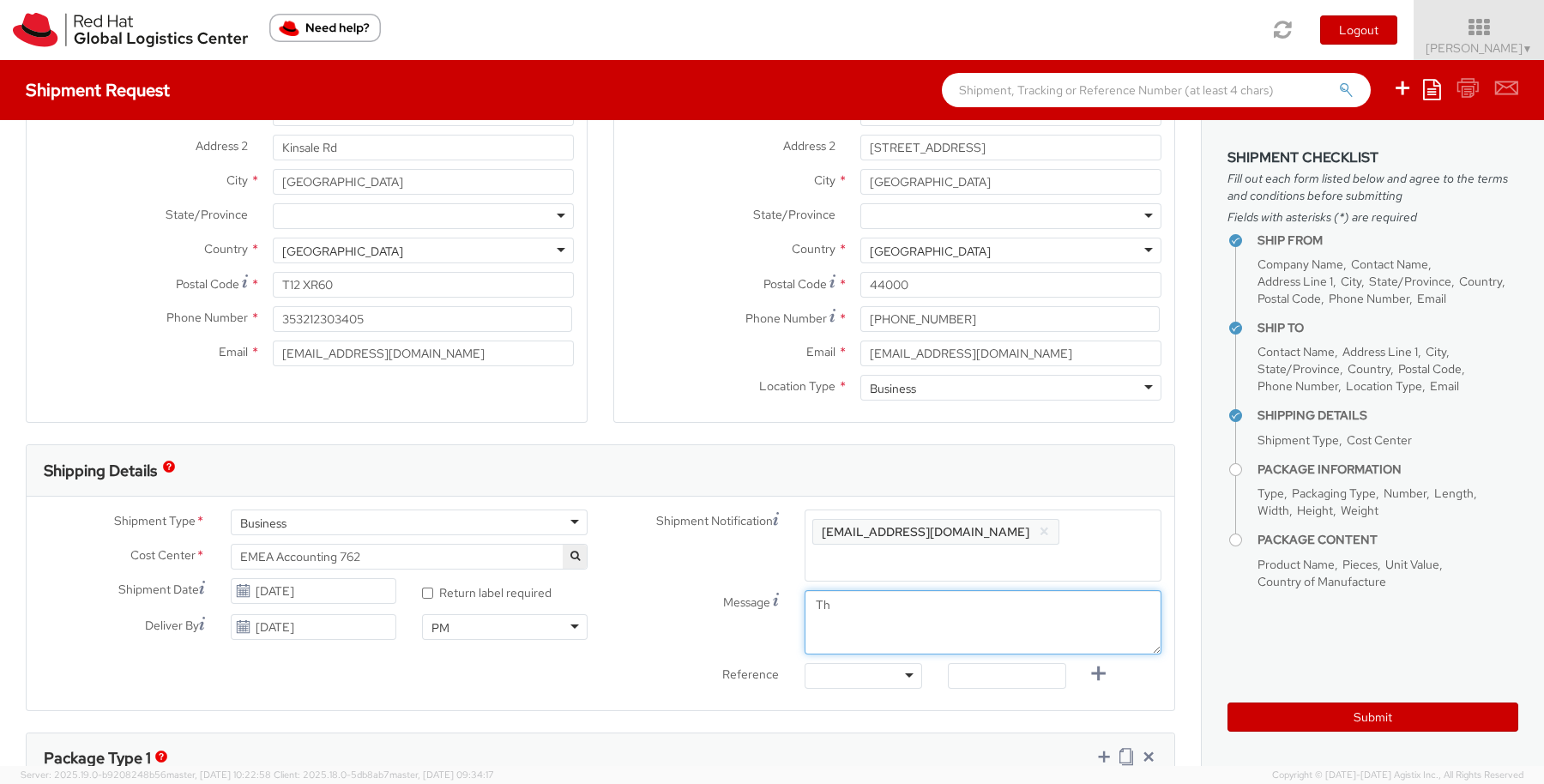
type textarea "T"
type textarea "Red Hat Ltd invoices delivered by Courrier for urgent registration and payment"
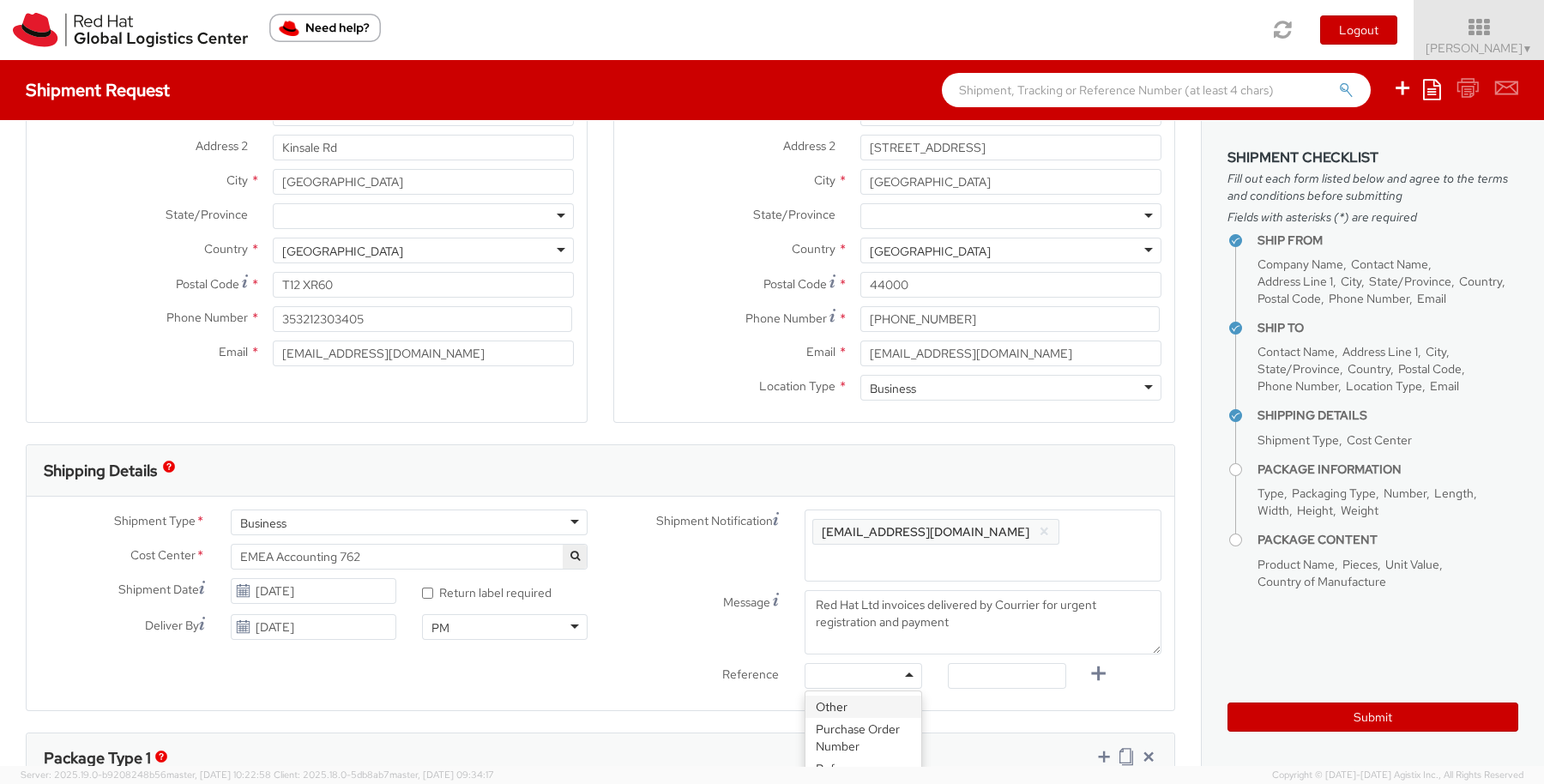
click at [897, 670] on div at bounding box center [863, 675] width 118 height 26
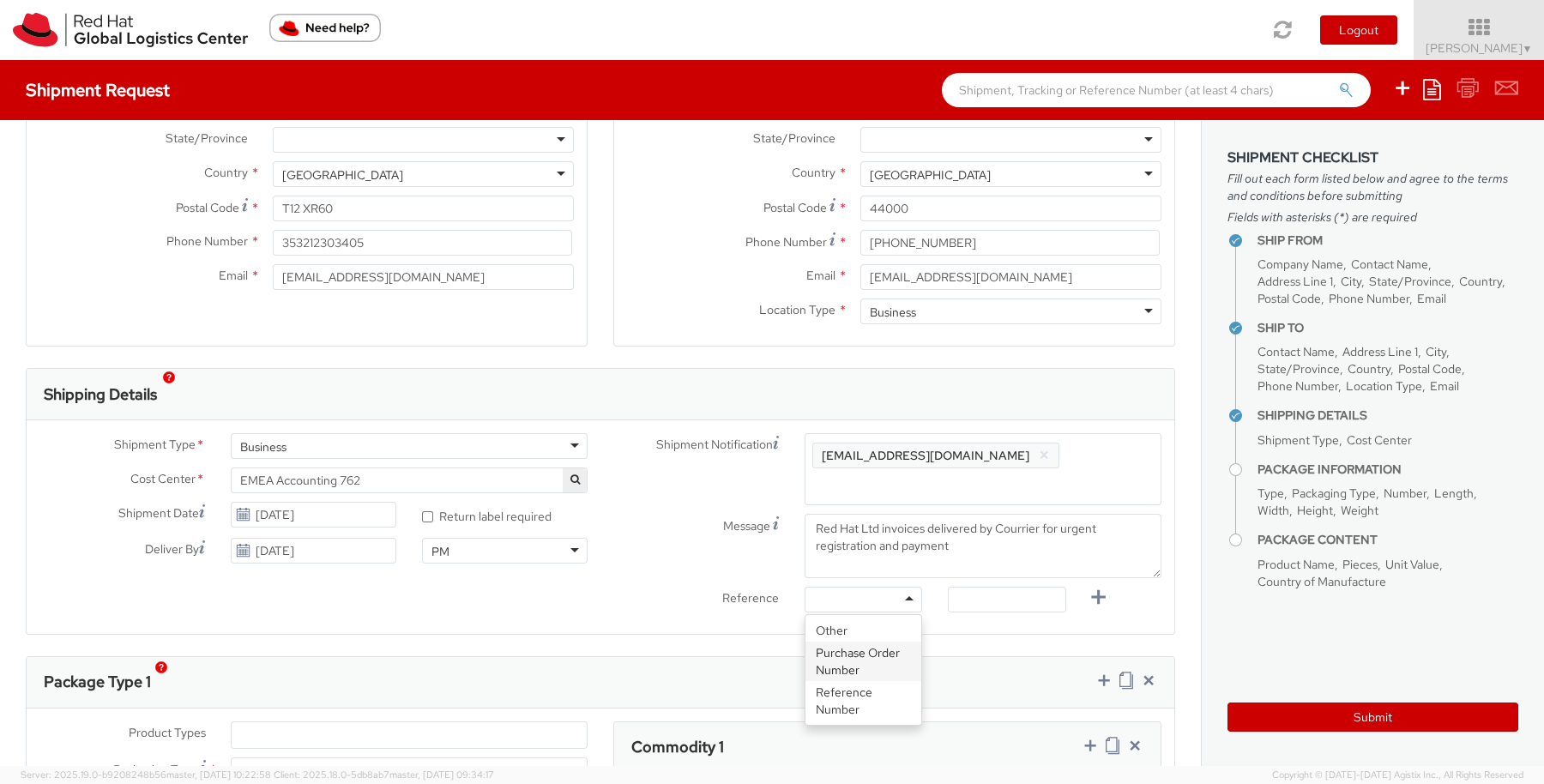
scroll to position [321, 0]
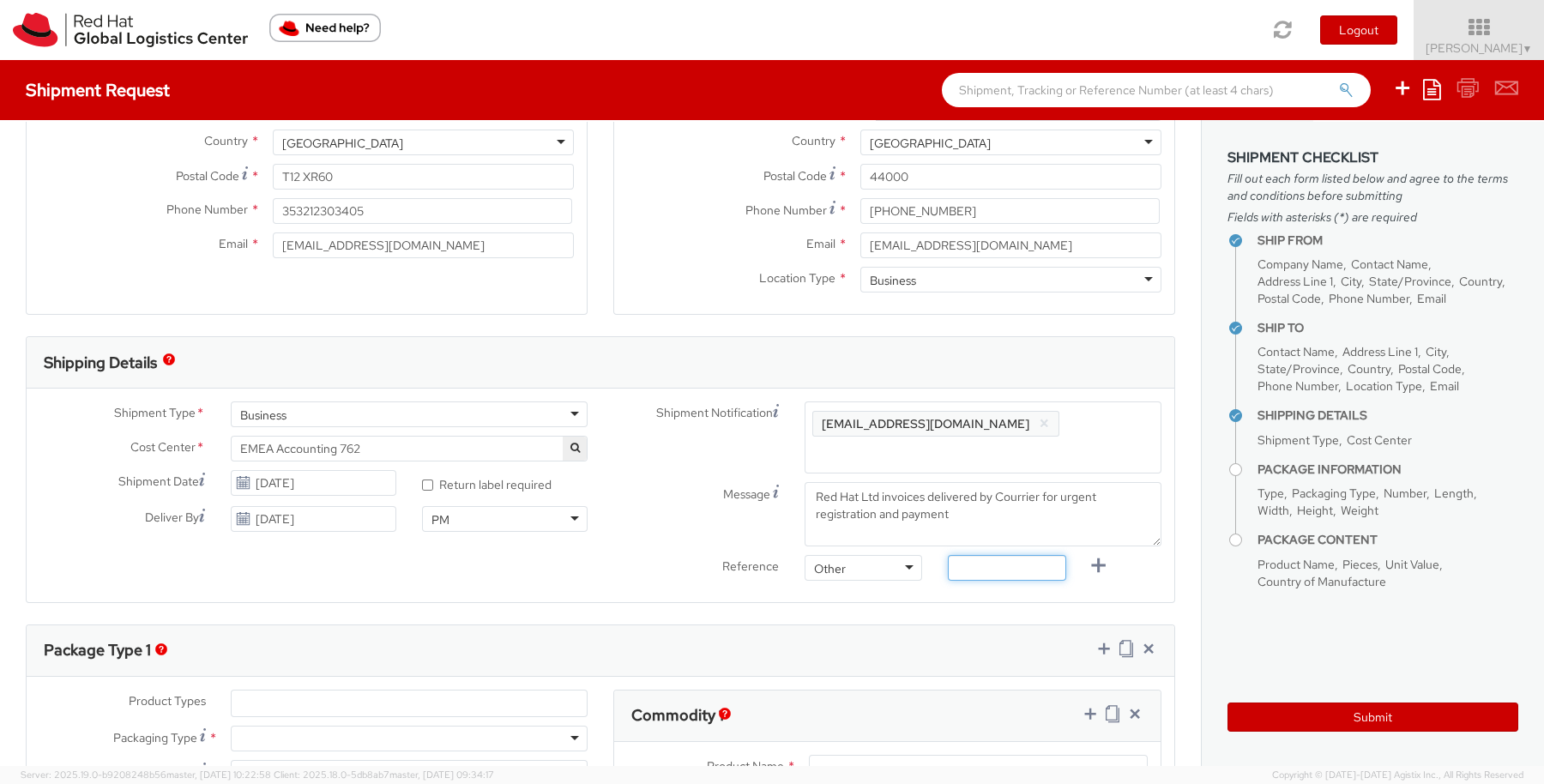
click at [1007, 565] on input "text" at bounding box center [1007, 567] width 118 height 26
click at [530, 559] on div "Shipment Type * Business Business Business Cost Center * EMEA Accounting 762 EM…" at bounding box center [600, 495] width 1148 height 188
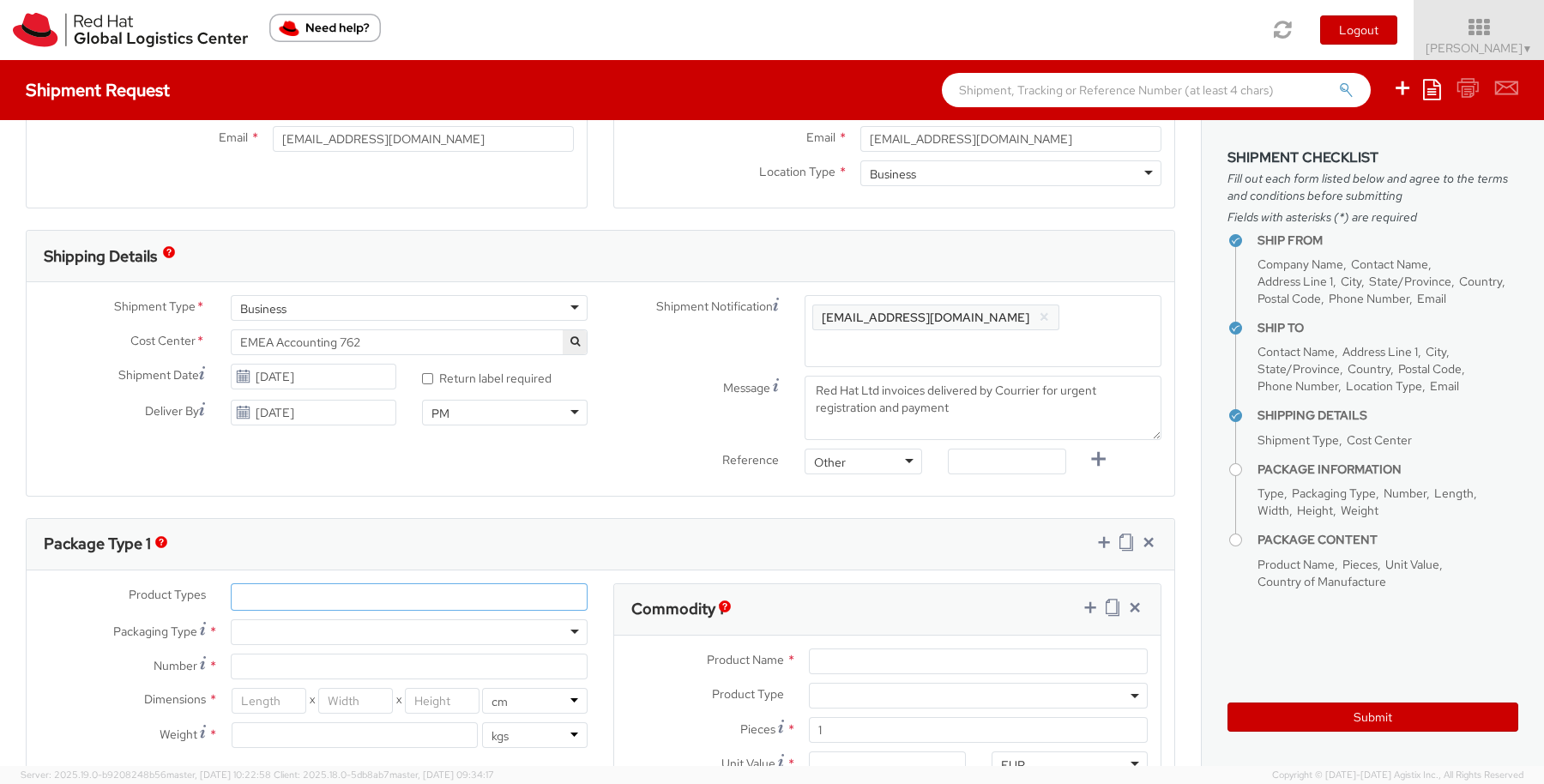
click at [517, 596] on ul at bounding box center [409, 596] width 355 height 26
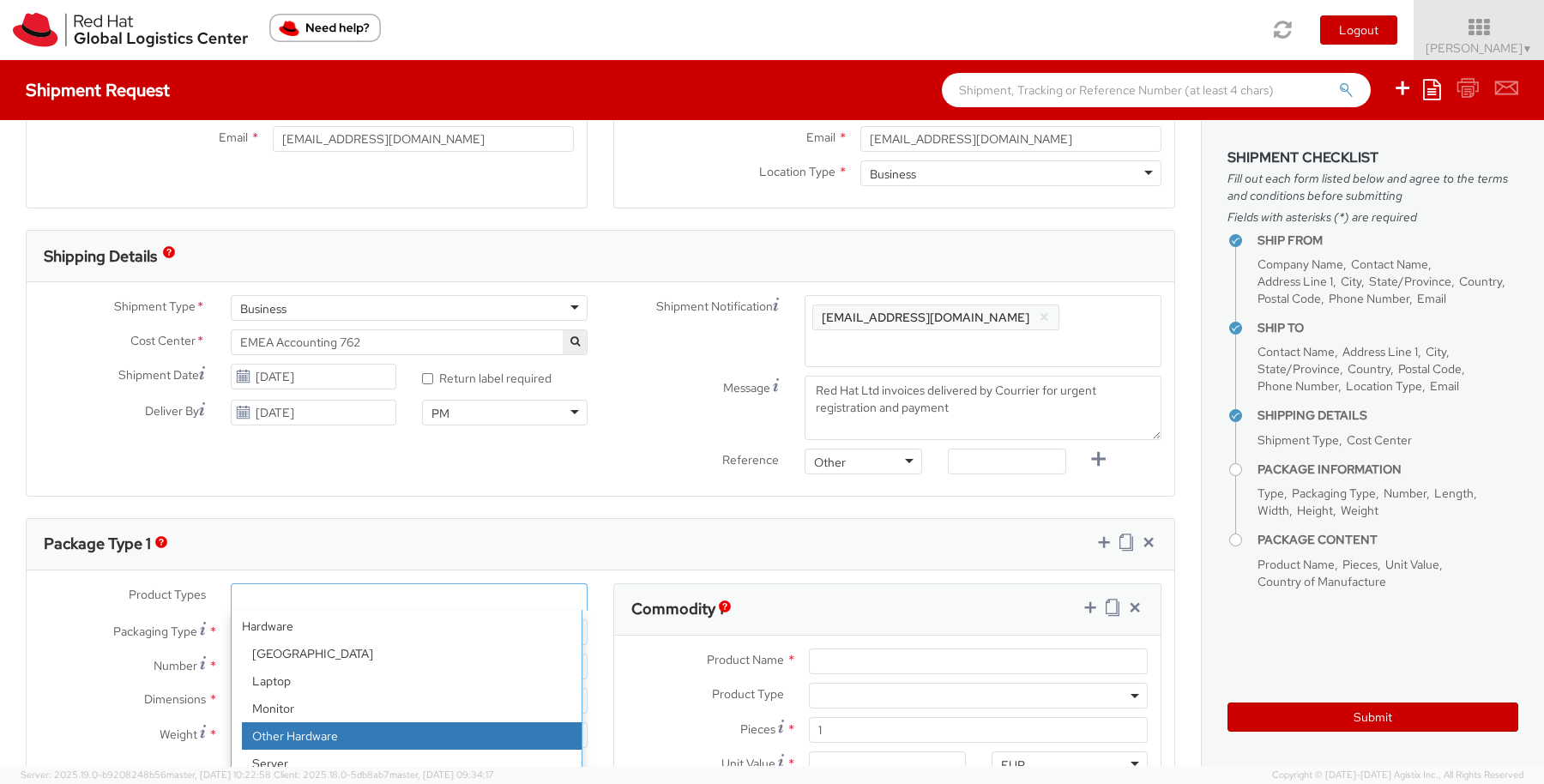
scroll to position [0, 0]
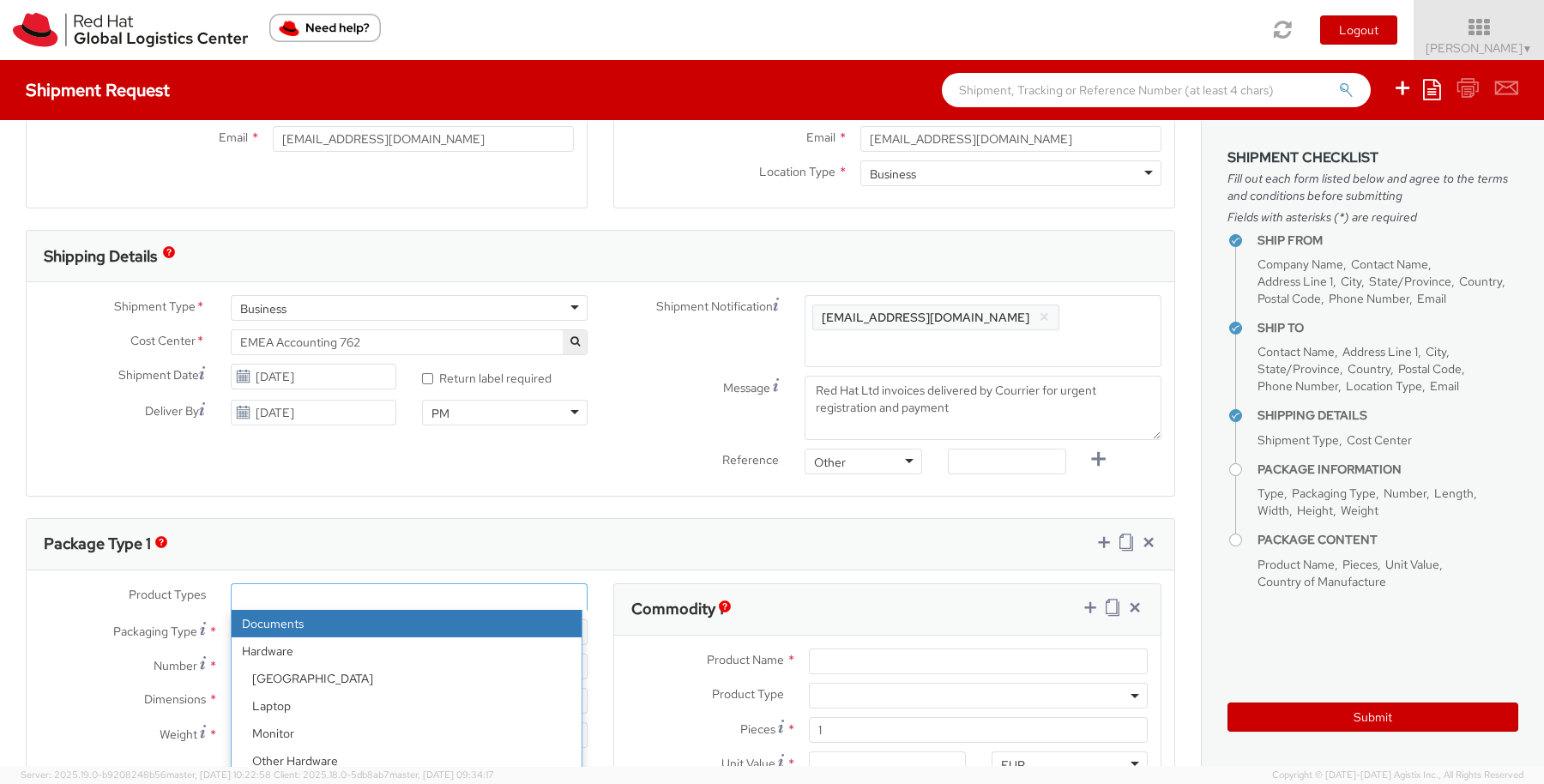
select select "DOCUMENT"
type input "Documents"
select select "DOCUMENT"
type input "1.00"
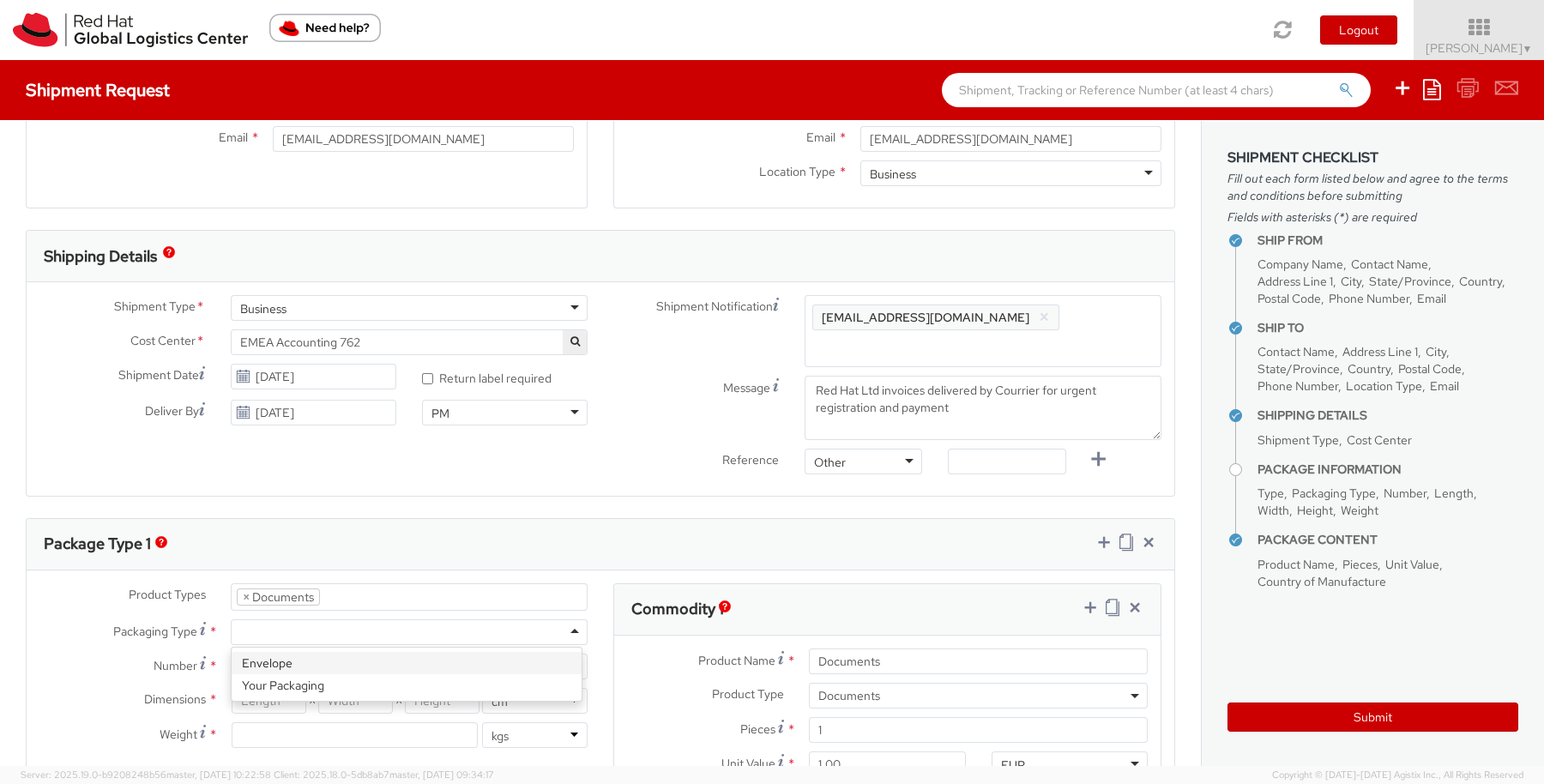
click at [567, 628] on div at bounding box center [409, 632] width 357 height 26
type input "1"
type input "24.13"
type input "31.75"
type input "0.64"
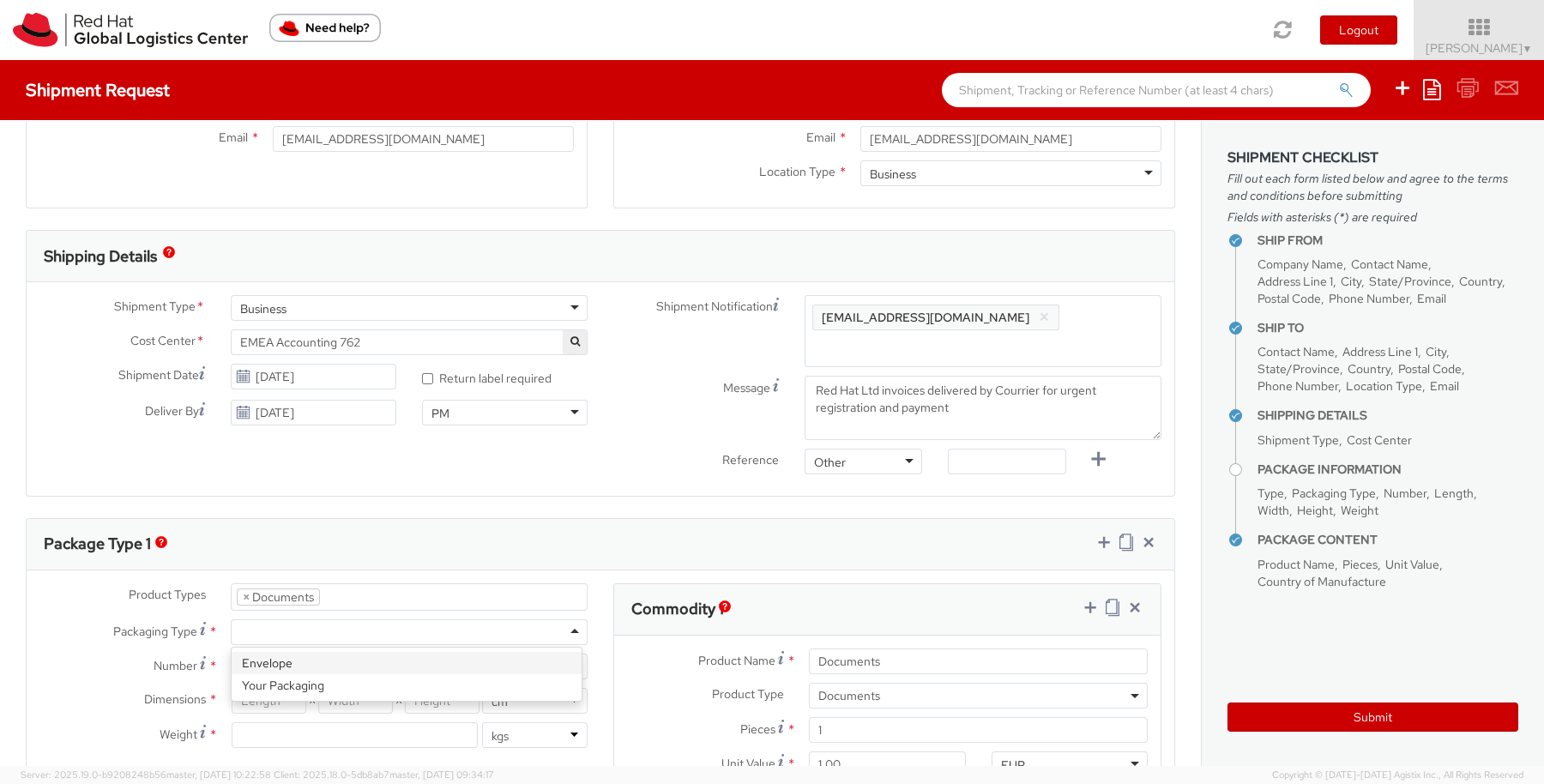
type input "0.5"
click at [558, 665] on input "1" at bounding box center [409, 665] width 357 height 26
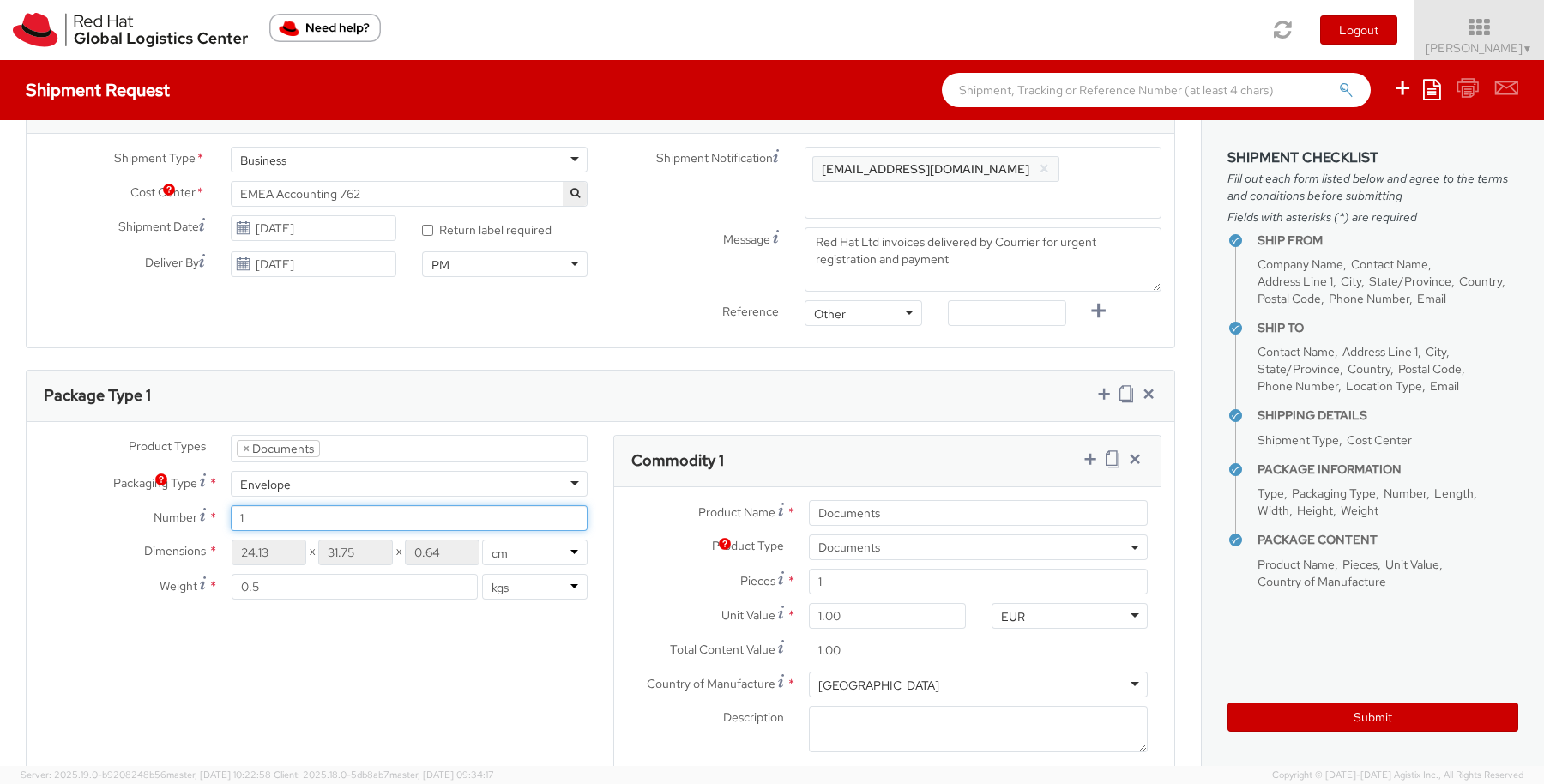
scroll to position [643, 0]
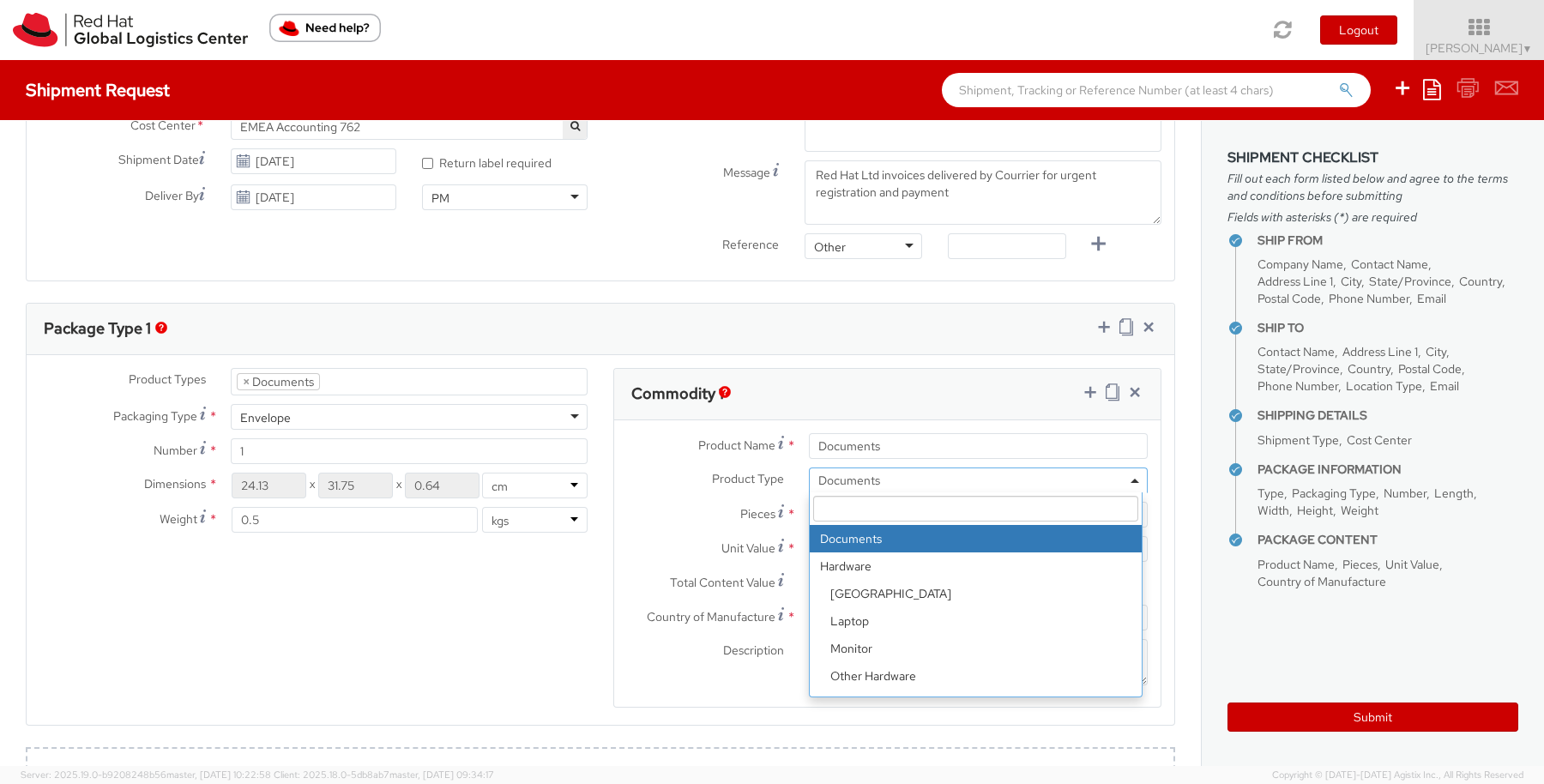
click at [875, 476] on span "Documents" at bounding box center [977, 480] width 320 height 15
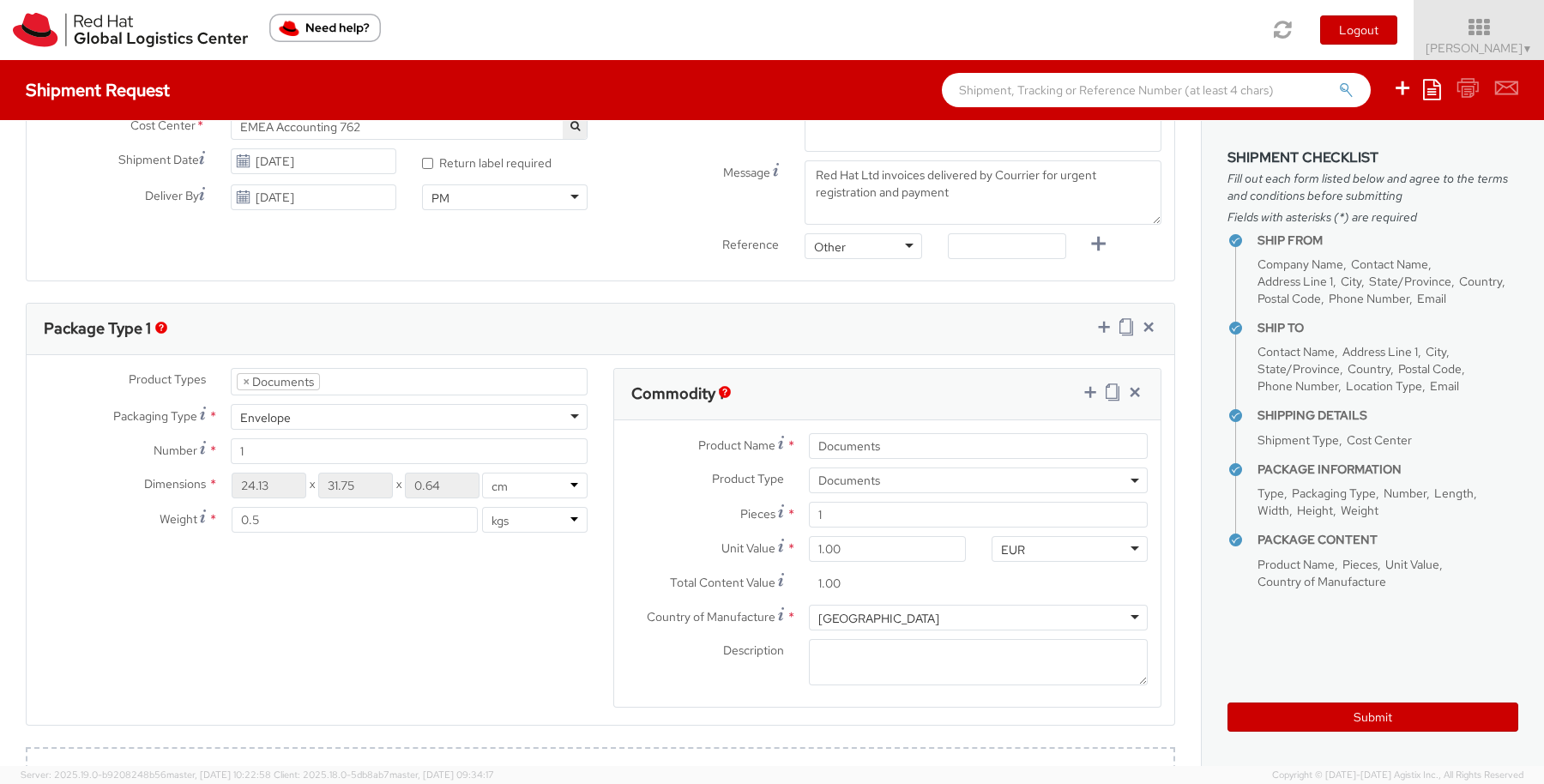
click at [899, 399] on div "Commodity 1" at bounding box center [887, 395] width 546 height 51
click at [911, 443] on input "Documents" at bounding box center [978, 445] width 339 height 26
type input "D"
type input "Invoice"
click at [290, 559] on div "Product Types * Documents Docking Station Laptop Monitor Other Hardware Server …" at bounding box center [600, 549] width 1148 height 362
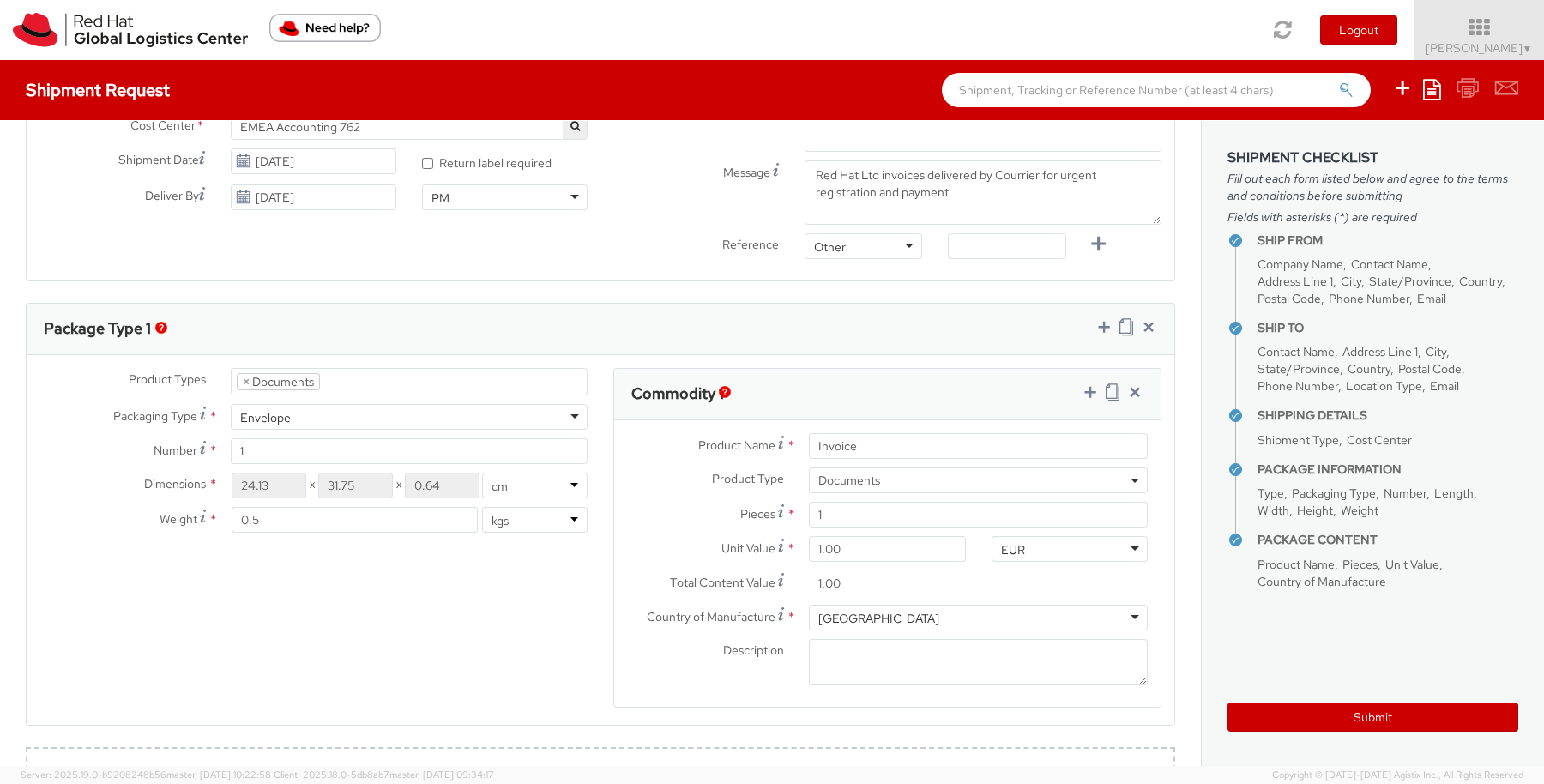
click at [475, 673] on div "Product Types * Documents Docking Station Laptop Monitor Other Hardware Server …" at bounding box center [600, 549] width 1148 height 362
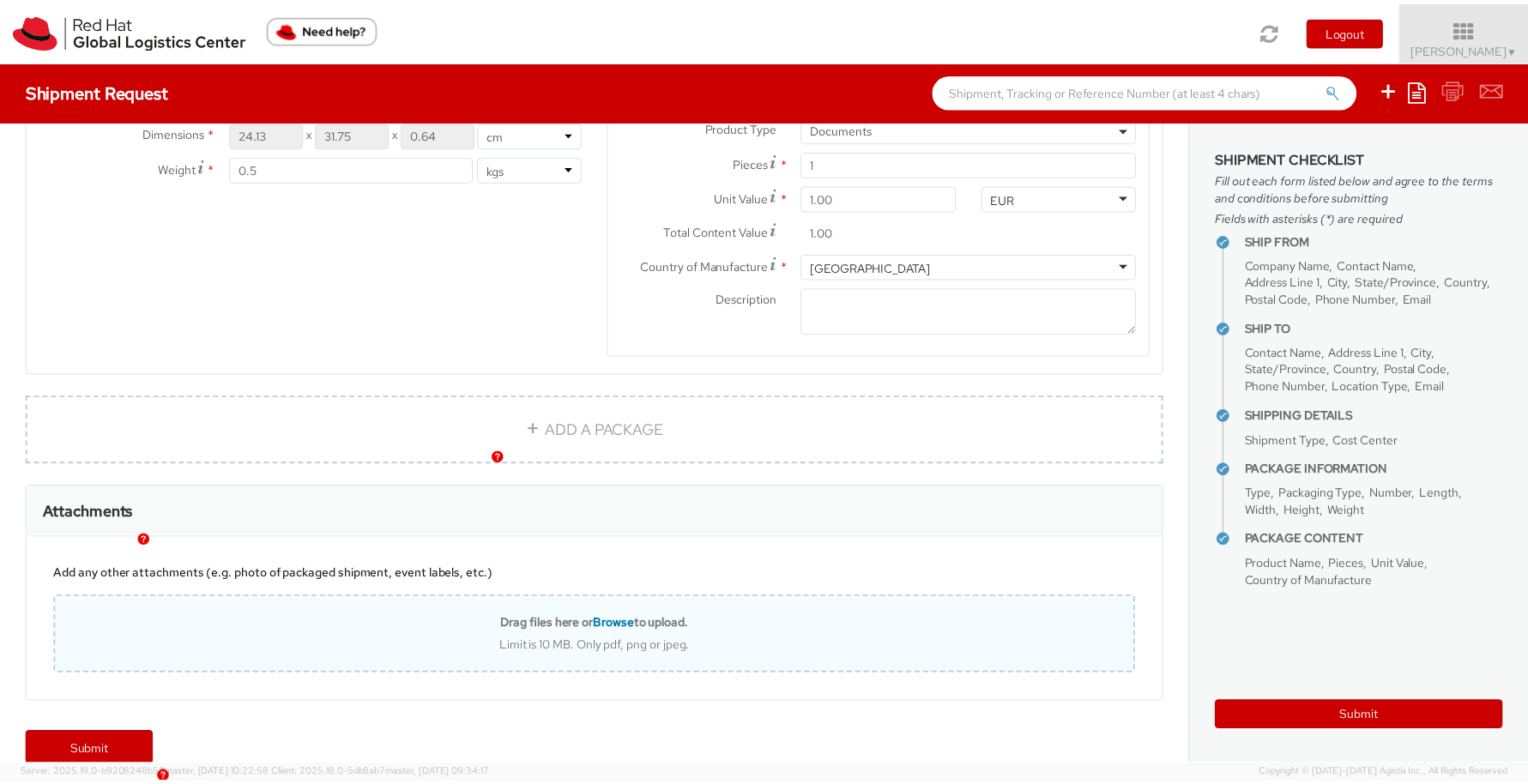
scroll to position [1019, 0]
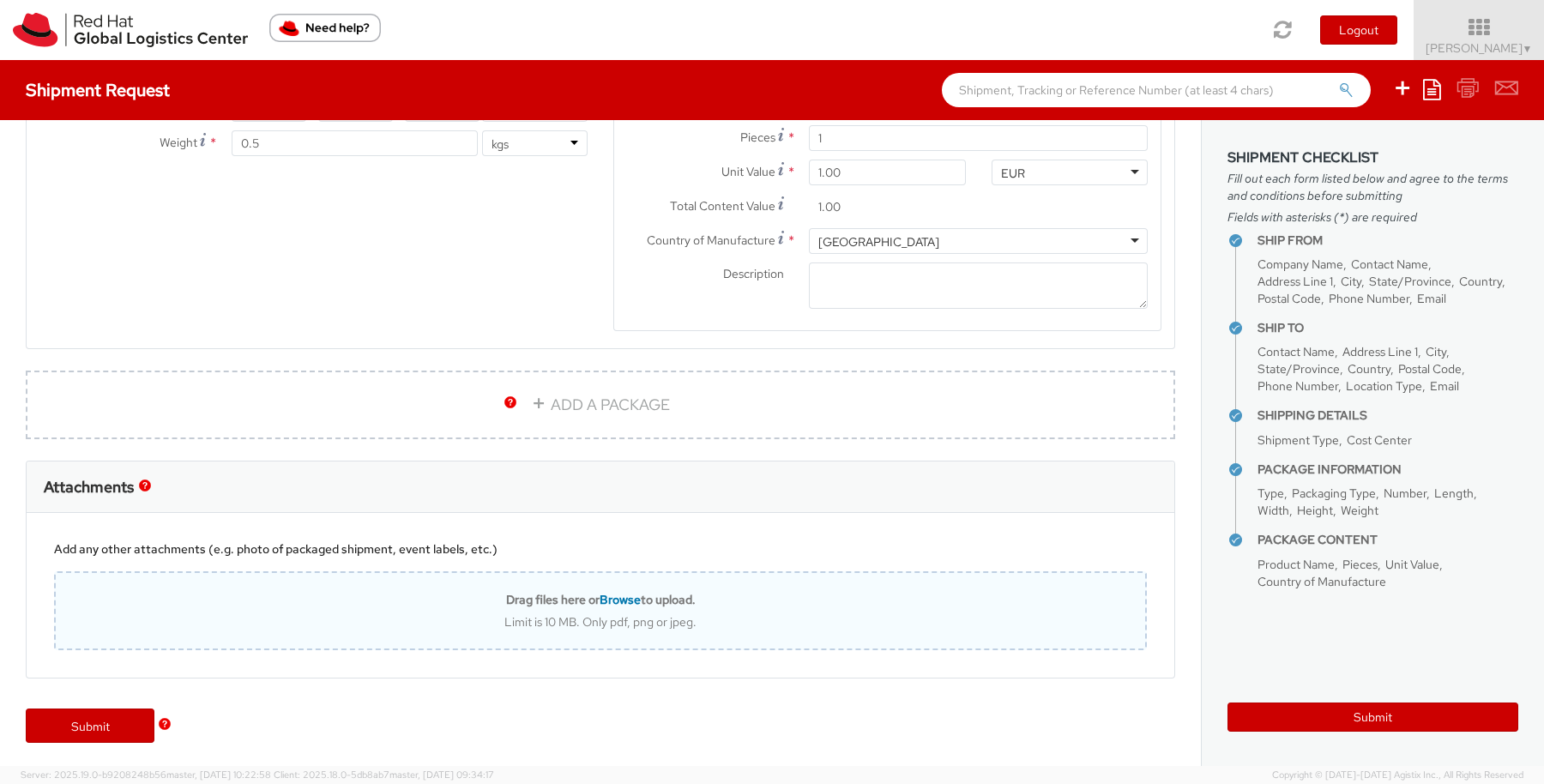
click at [620, 597] on span "Browse" at bounding box center [620, 599] width 42 height 15
type input "C:\fakepath\invoice 1592194.pdf"
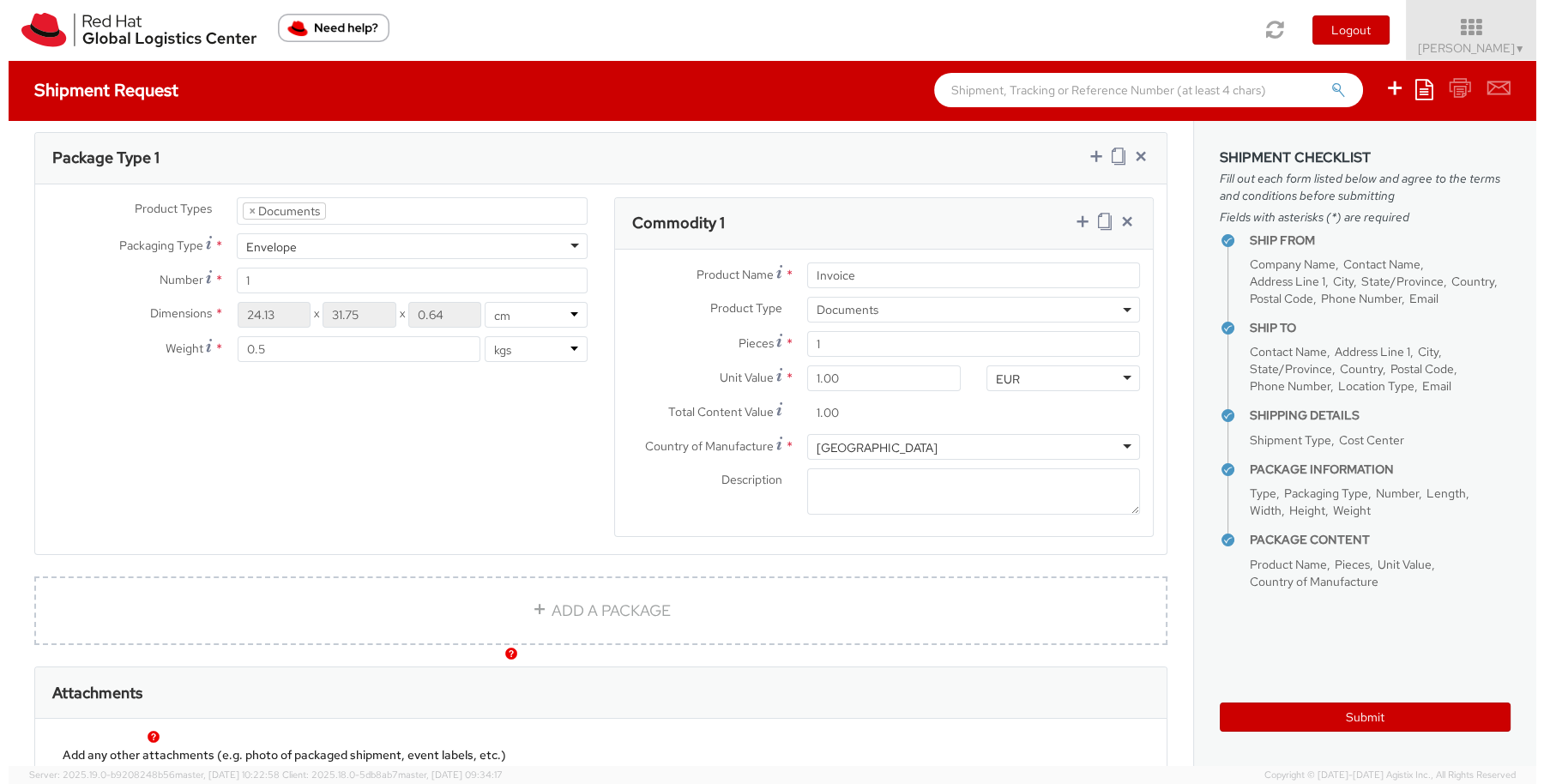
scroll to position [698, 0]
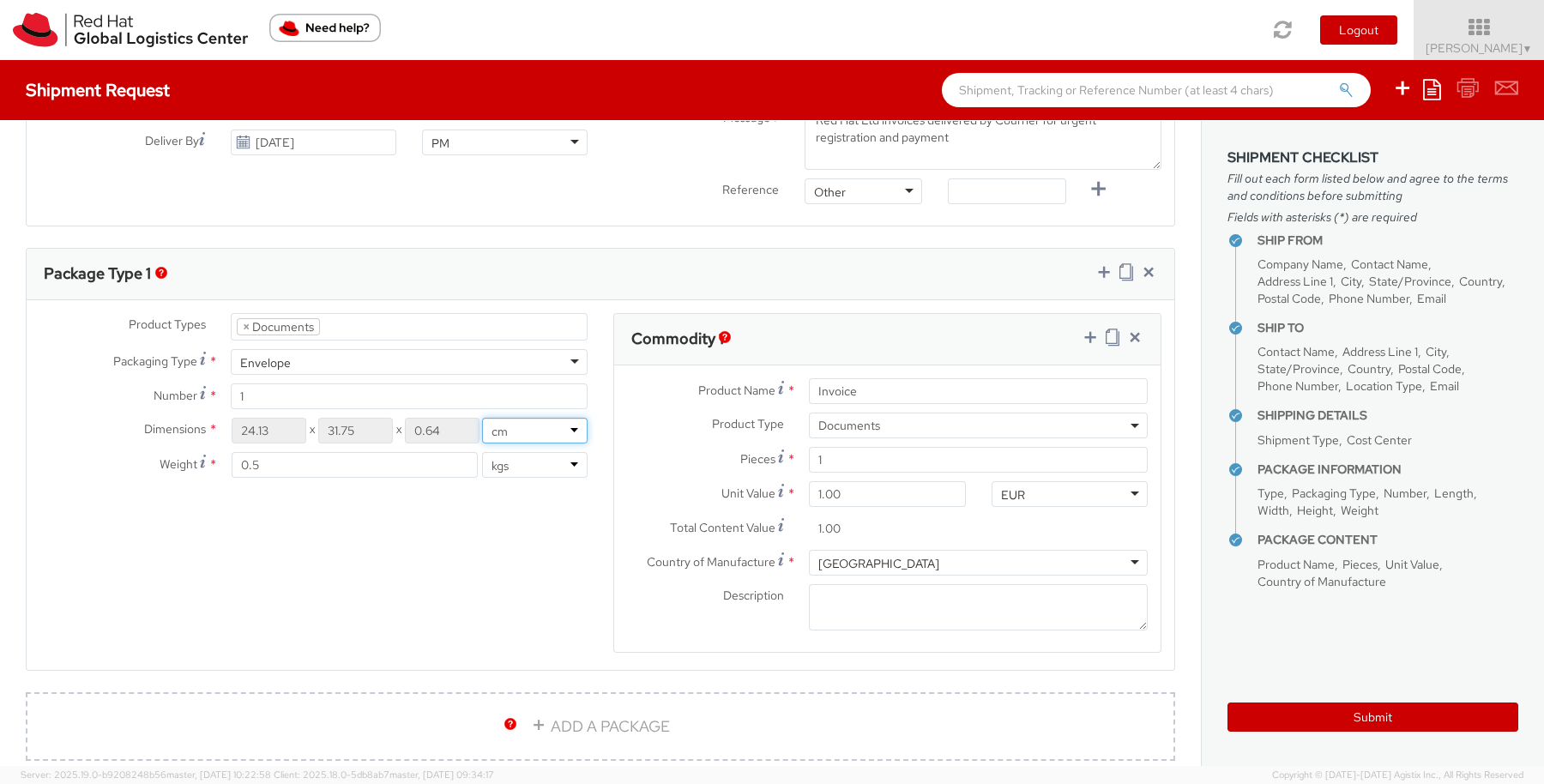
click at [570, 430] on select "in cm" at bounding box center [535, 430] width 105 height 26
select select "IN"
click at [482, 418] on select "in cm" at bounding box center [535, 430] width 105 height 26
type input "3.74"
type input "4.92"
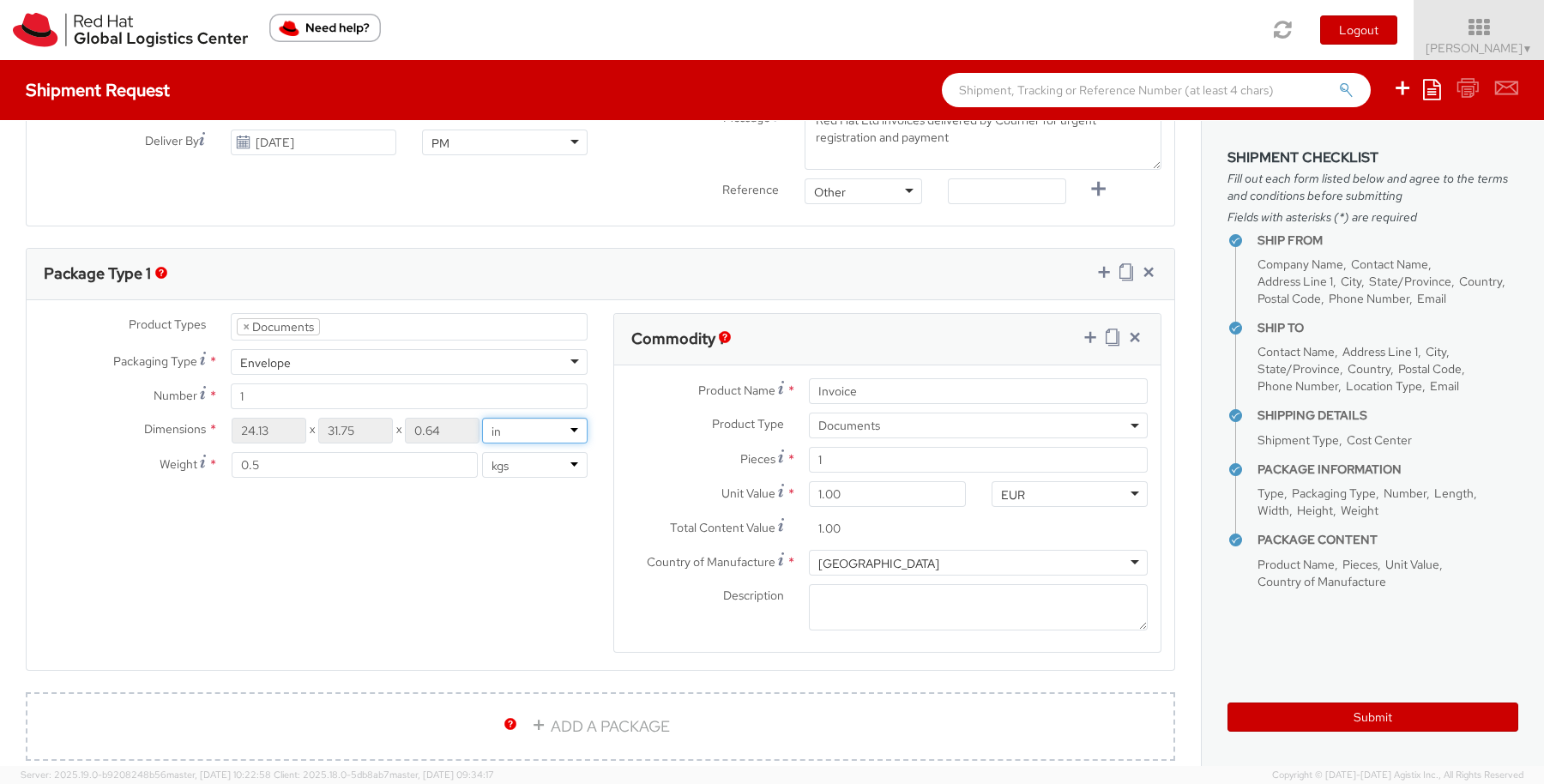
type input "0.1"
click at [566, 428] on select "in cm" at bounding box center [535, 430] width 105 height 26
select select "CM"
click at [482, 418] on select "in cm" at bounding box center [535, 430] width 105 height 26
type input "24.13"
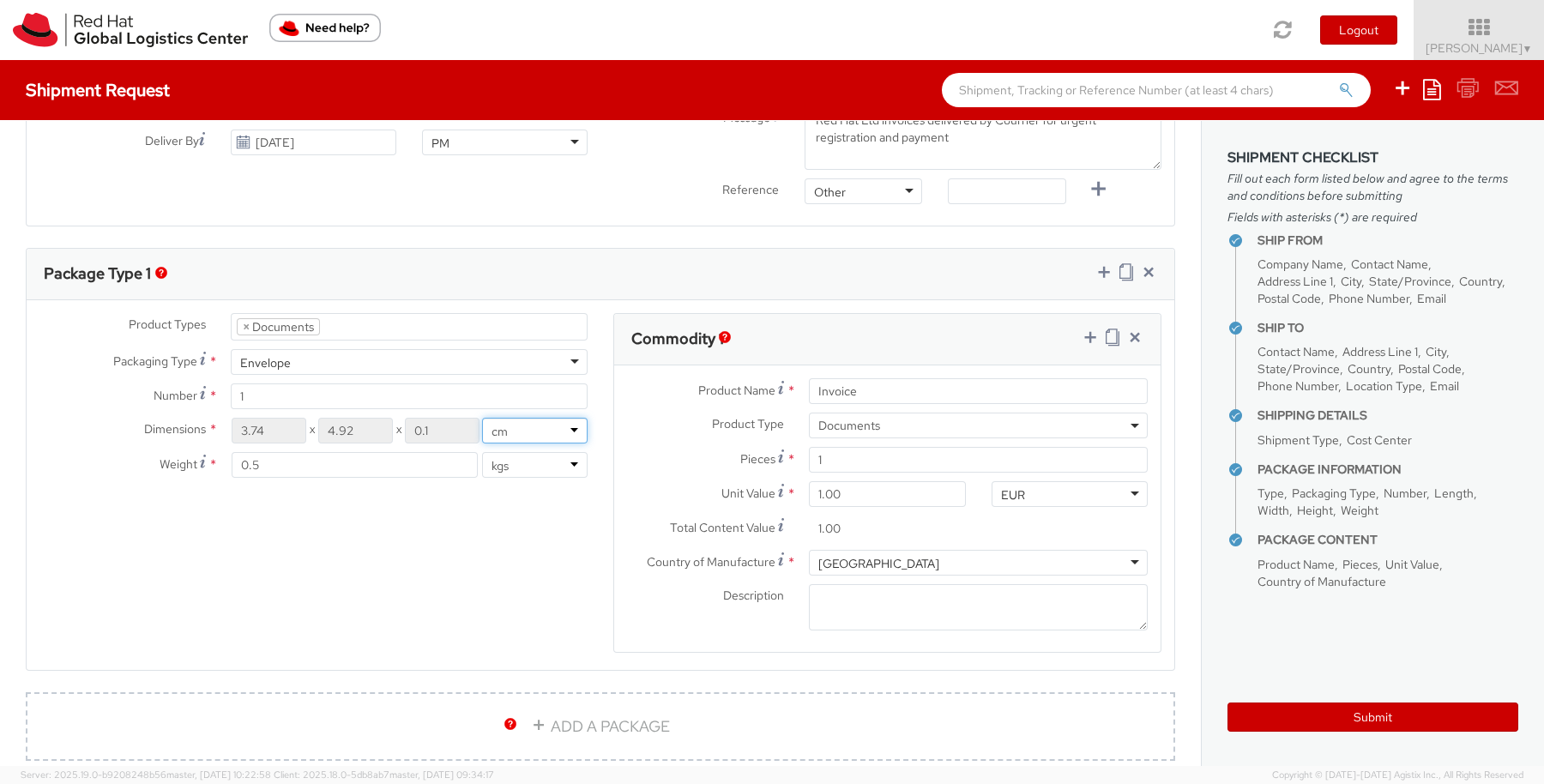
type input "31.75"
type input "0.64"
click at [819, 595] on textarea "Description *" at bounding box center [978, 607] width 339 height 47
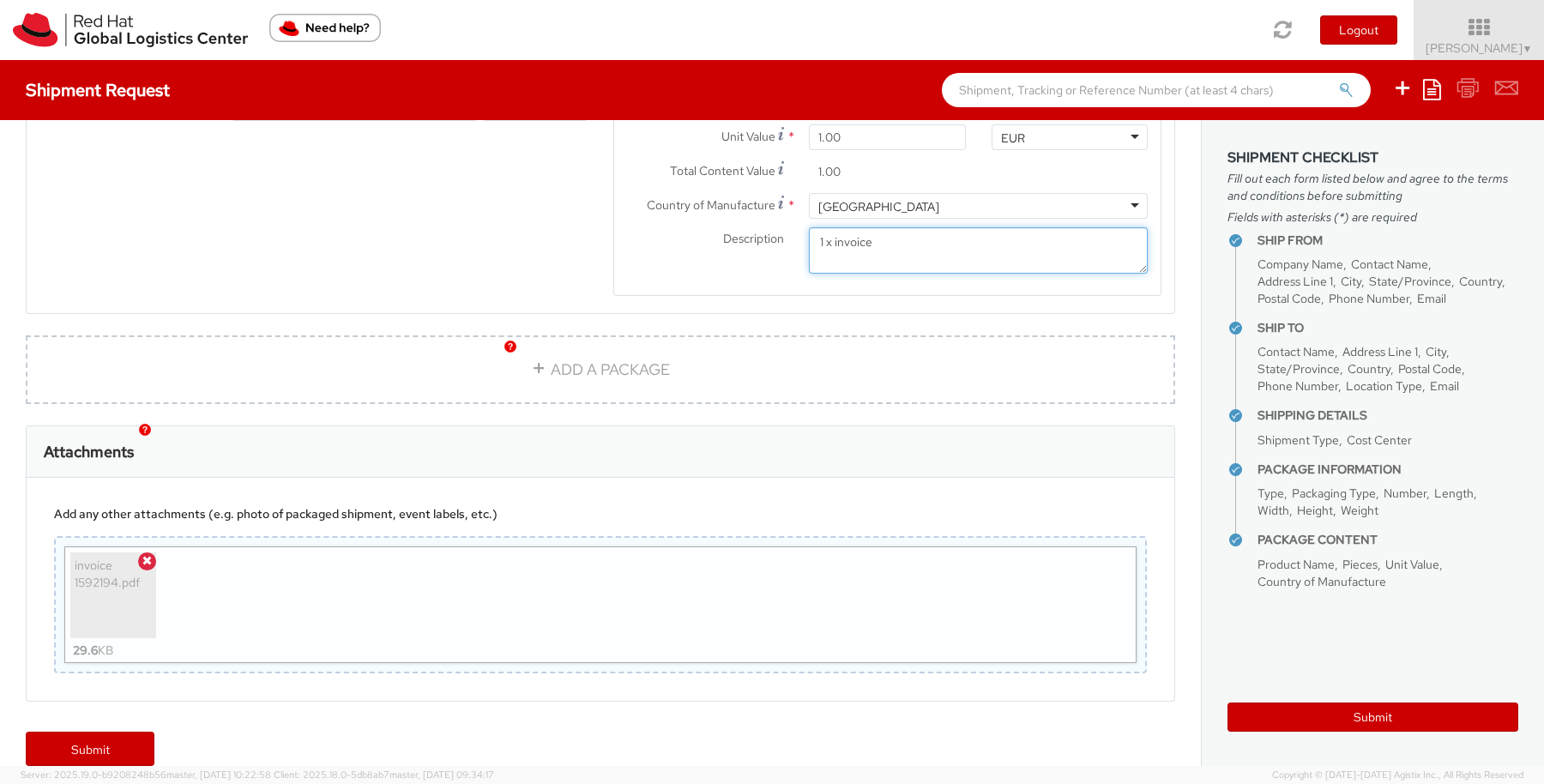
scroll to position [1077, 0]
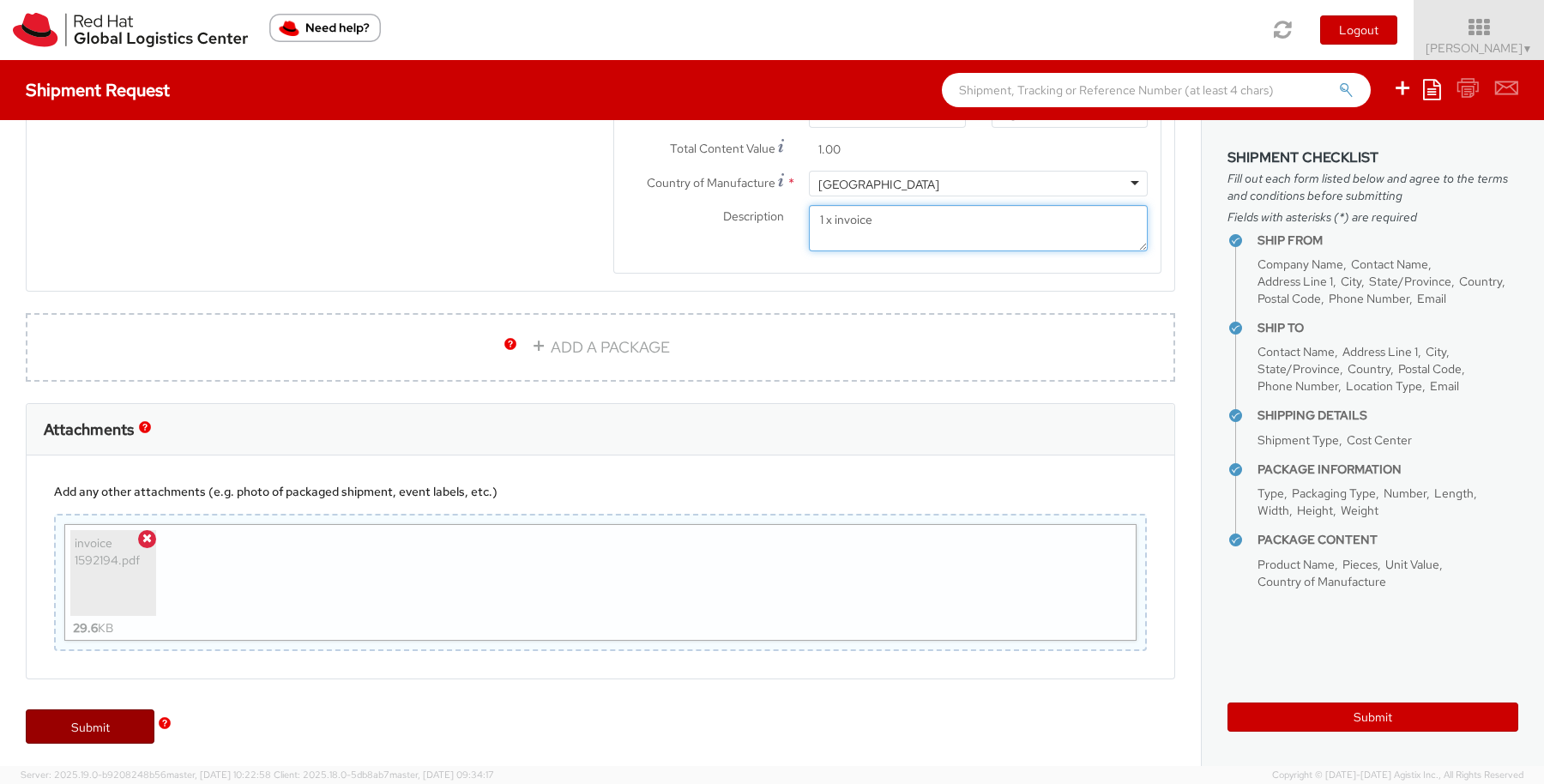
type textarea "1 x invoice"
click at [84, 725] on link "Submit" at bounding box center [89, 726] width 128 height 35
